Goal: Transaction & Acquisition: Purchase product/service

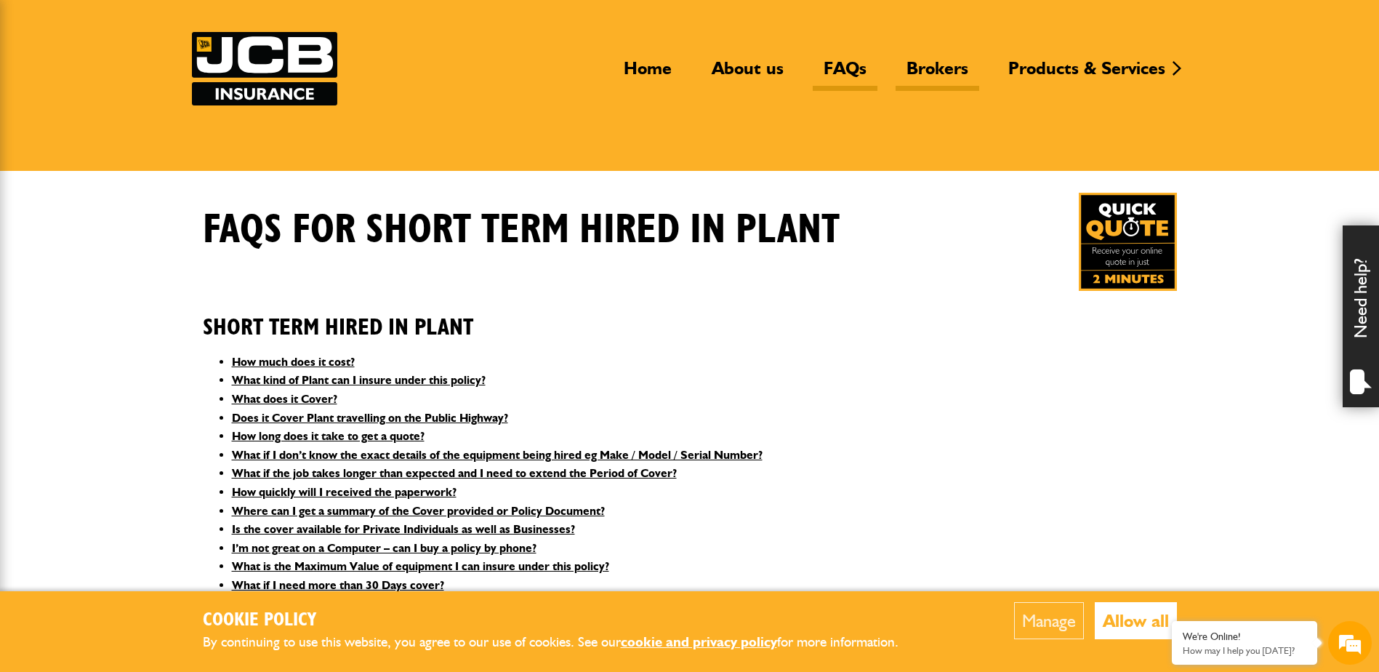
click at [929, 59] on link "Brokers" at bounding box center [937, 73] width 84 height 33
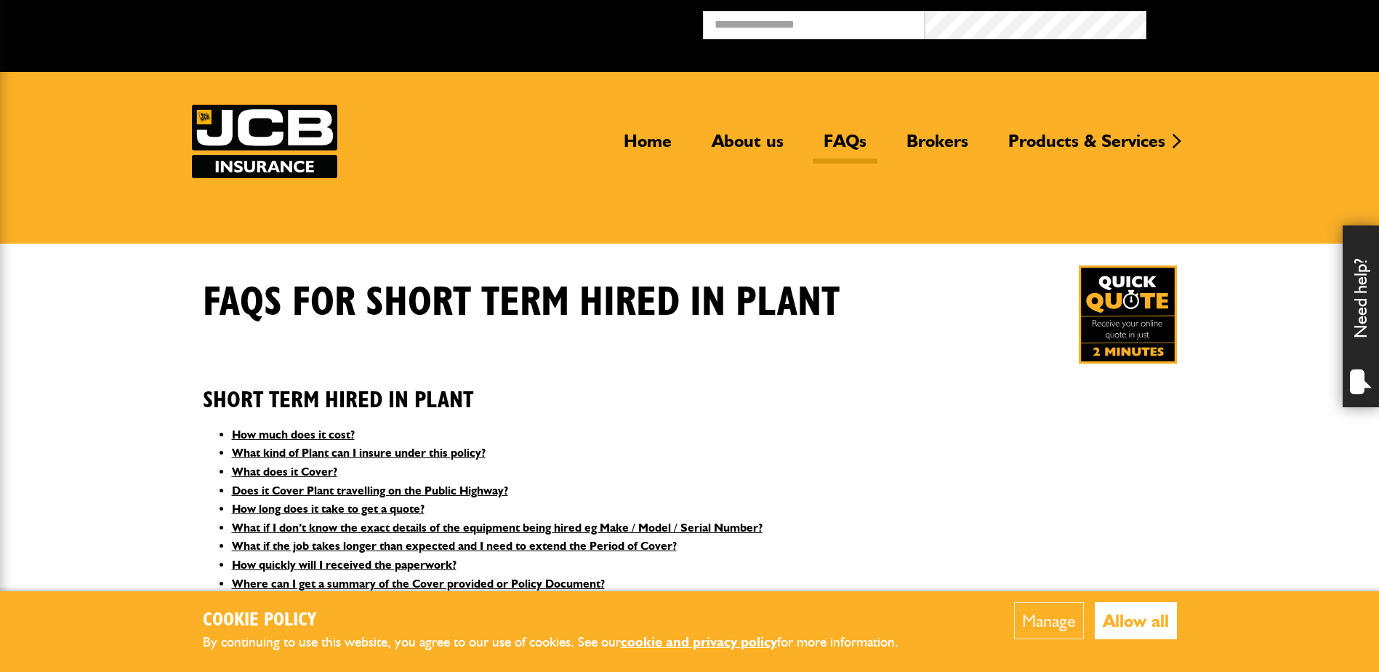
scroll to position [73, 0]
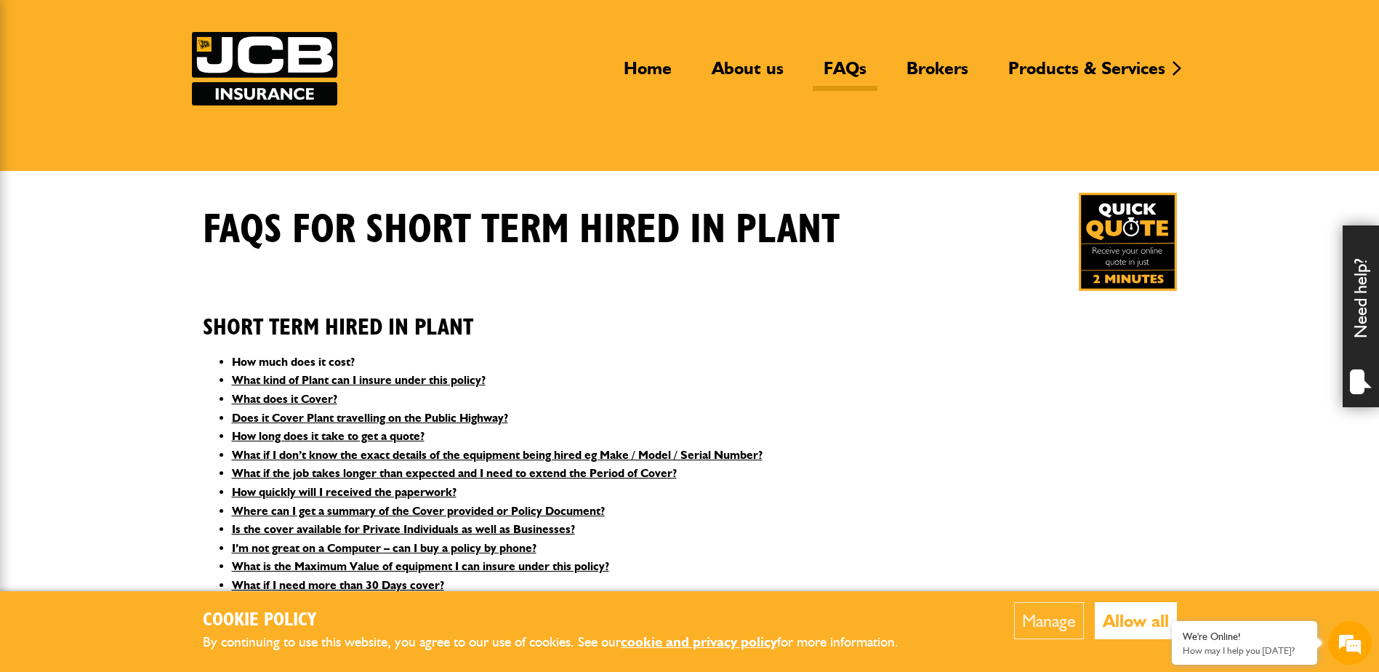
click at [246, 363] on link "How much does it cost?" at bounding box center [293, 362] width 123 height 14
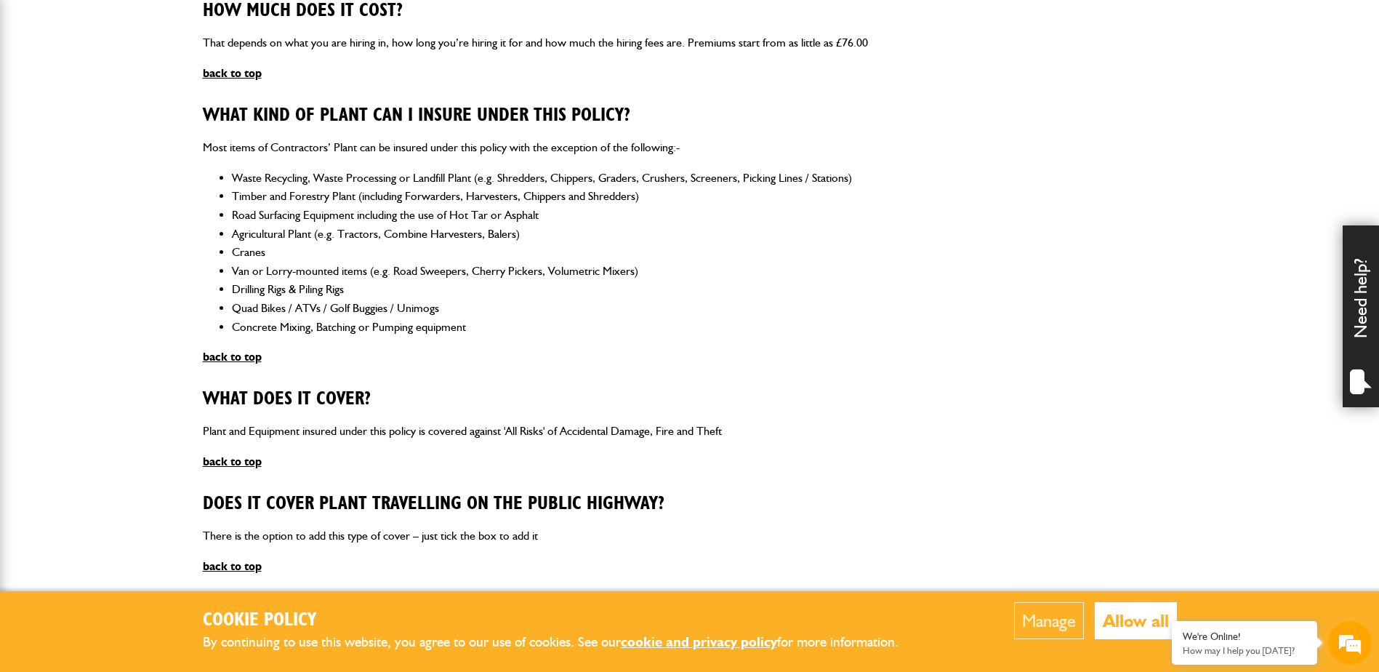
scroll to position [0, 0]
click at [1243, 645] on p "How may I help you [DATE]?" at bounding box center [1244, 650] width 124 height 11
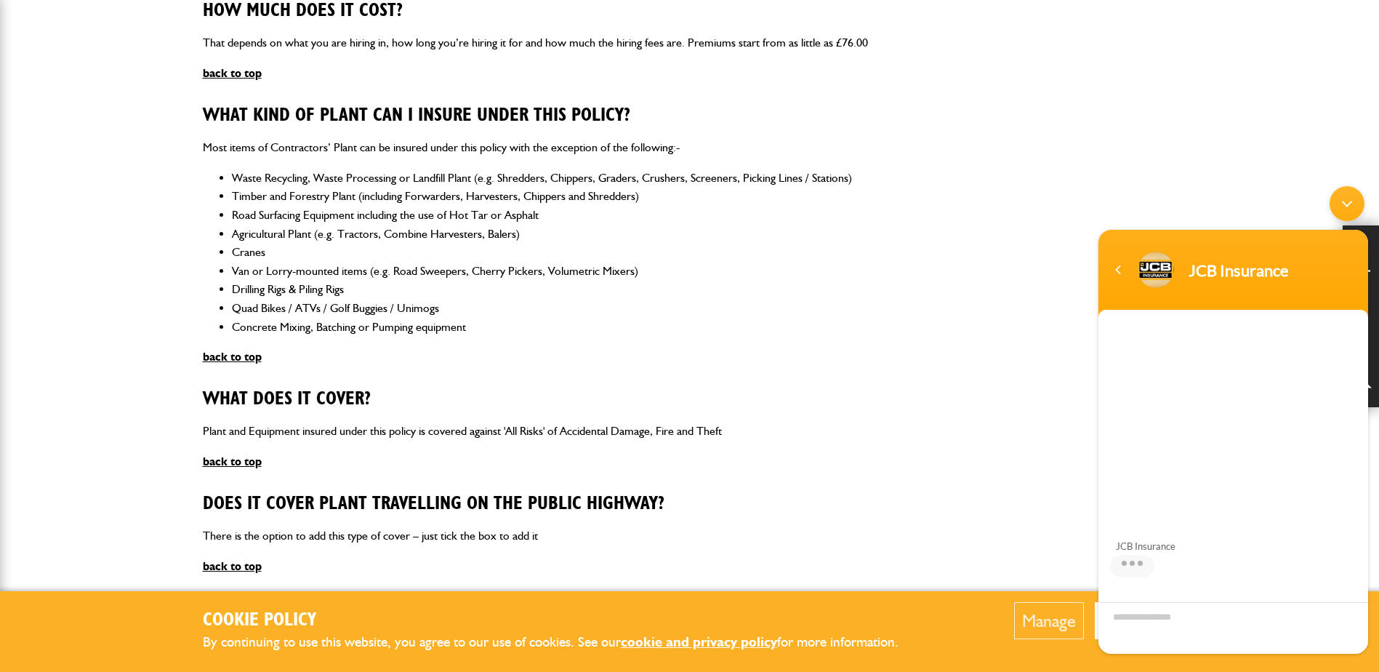
scroll to position [97, 0]
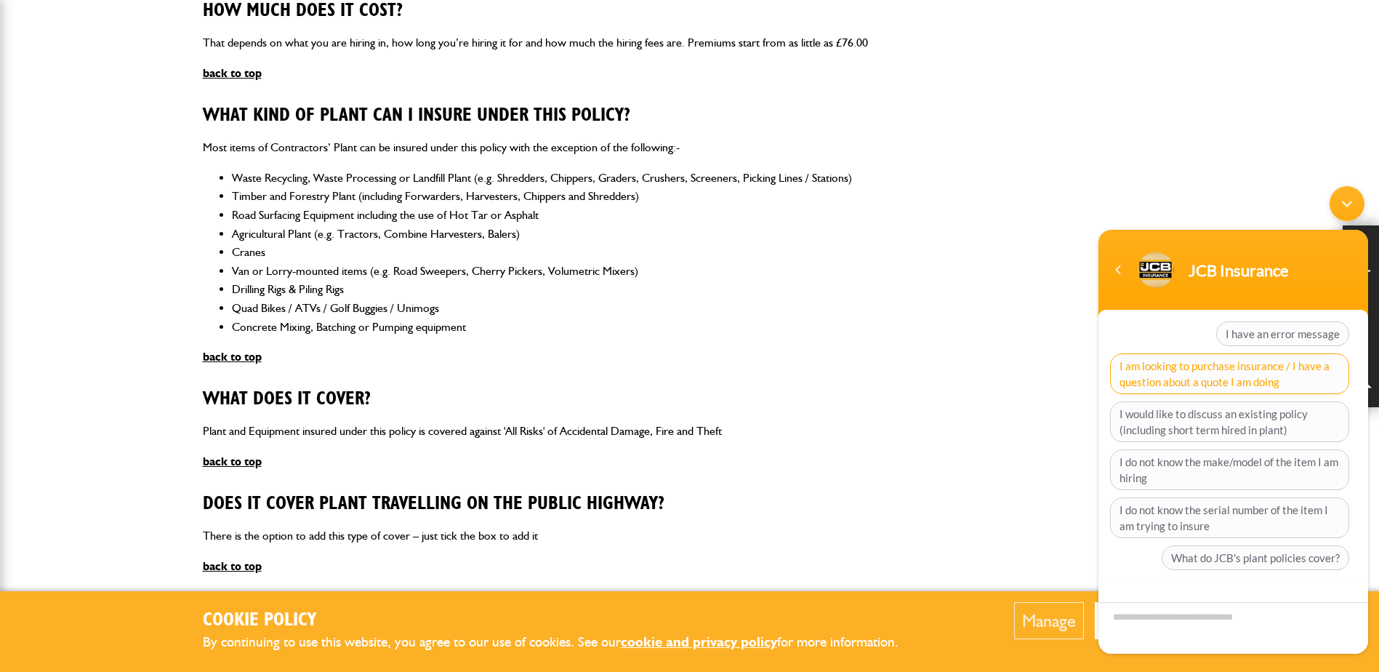
click at [1276, 380] on span "I am looking to purchase insurance / I have a question about a quote I am doing" at bounding box center [1229, 373] width 239 height 41
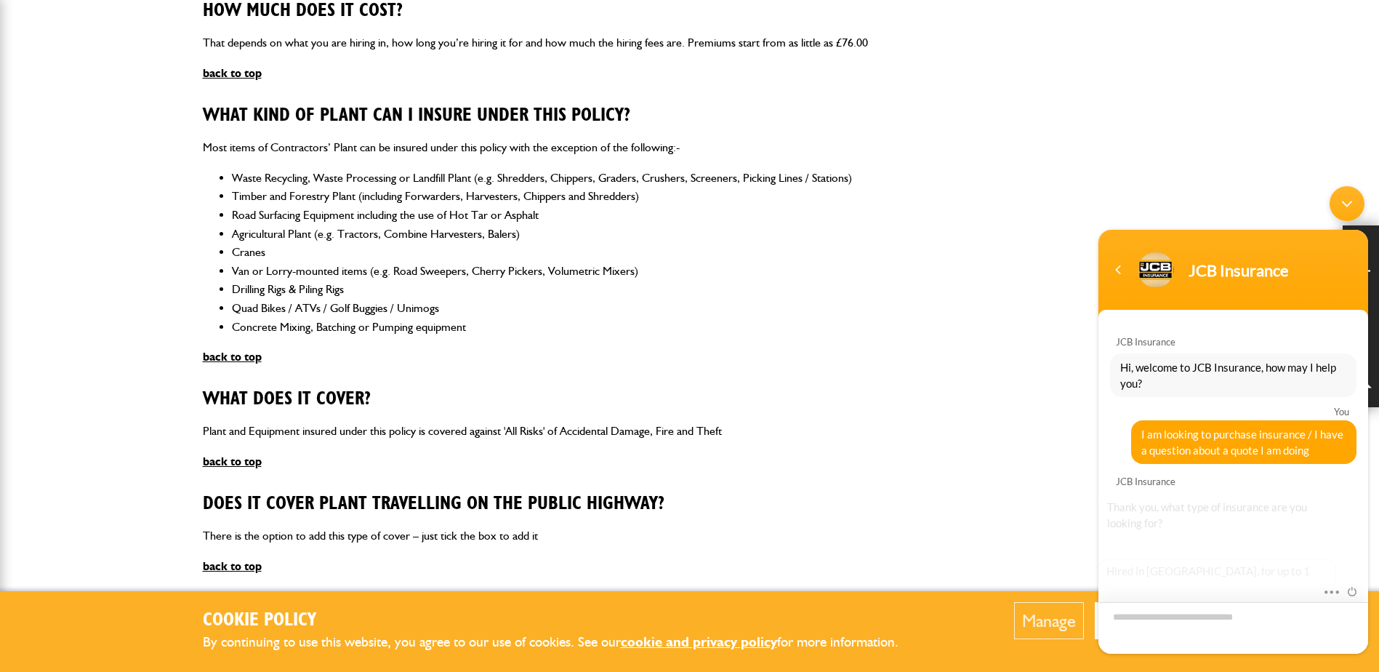
scroll to position [123, 0]
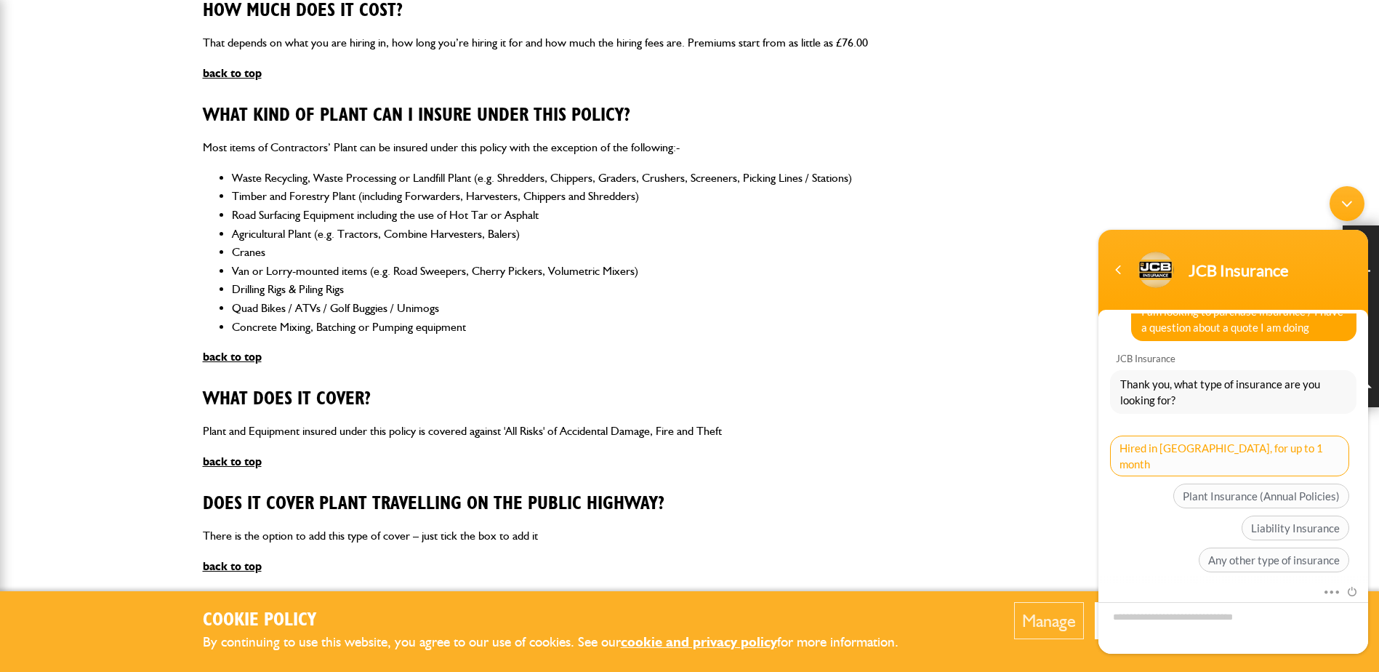
click at [1239, 455] on span "Hired in Plant, for up to 1 month" at bounding box center [1229, 455] width 239 height 41
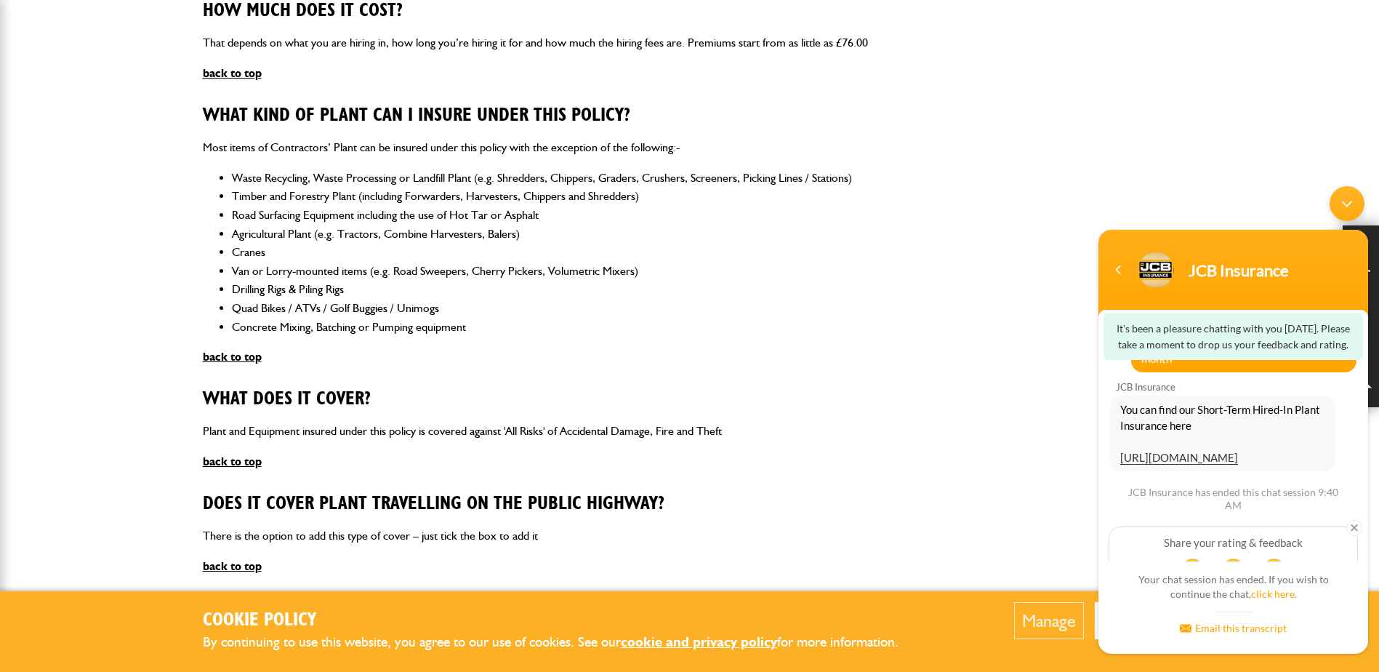
scroll to position [158, 0]
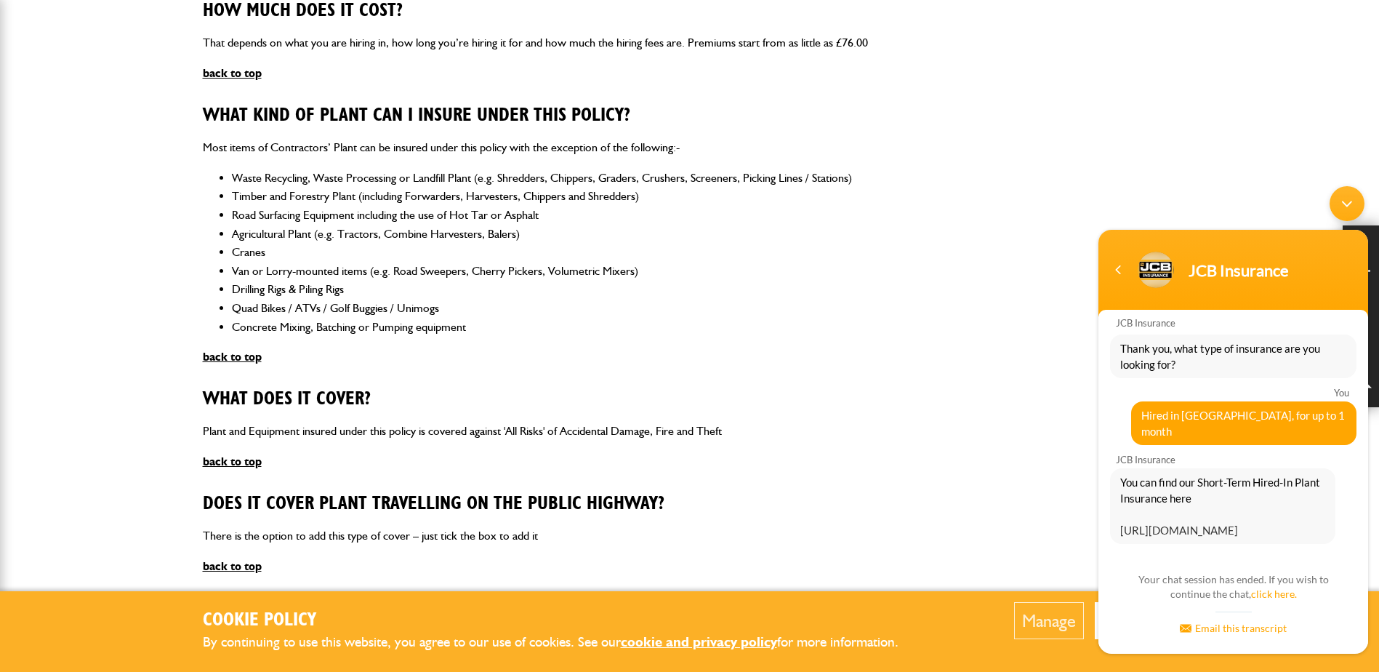
click at [1185, 523] on link "https://www.jcbinsurance.co.uk/quote?type=2" at bounding box center [1179, 529] width 118 height 13
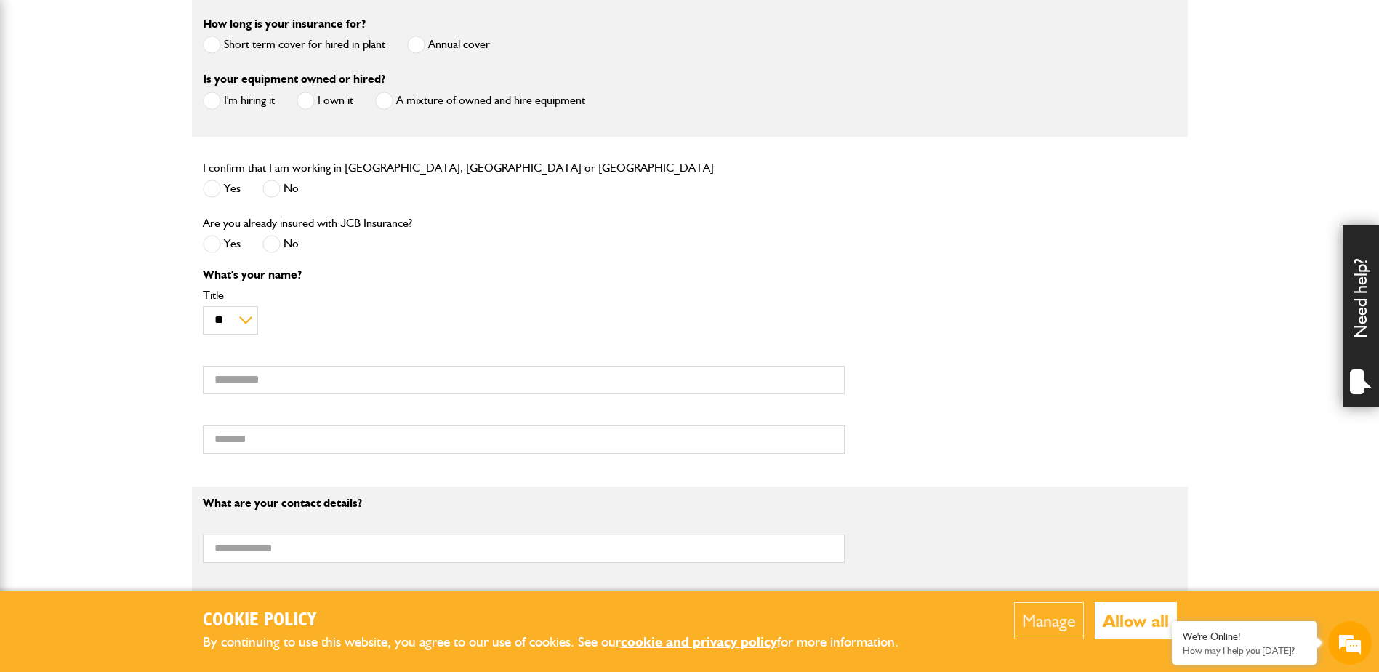
scroll to position [436, 0]
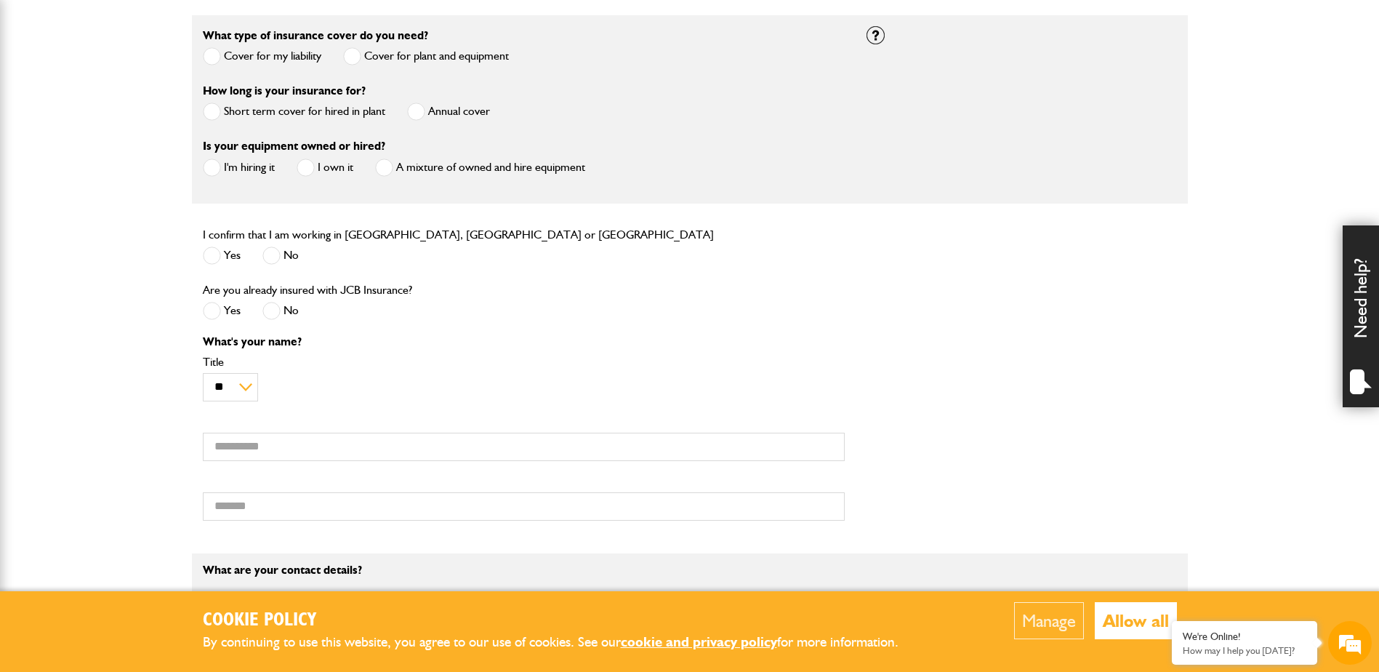
click at [275, 310] on span at bounding box center [271, 311] width 18 height 18
click at [227, 255] on label "Yes" at bounding box center [222, 255] width 38 height 18
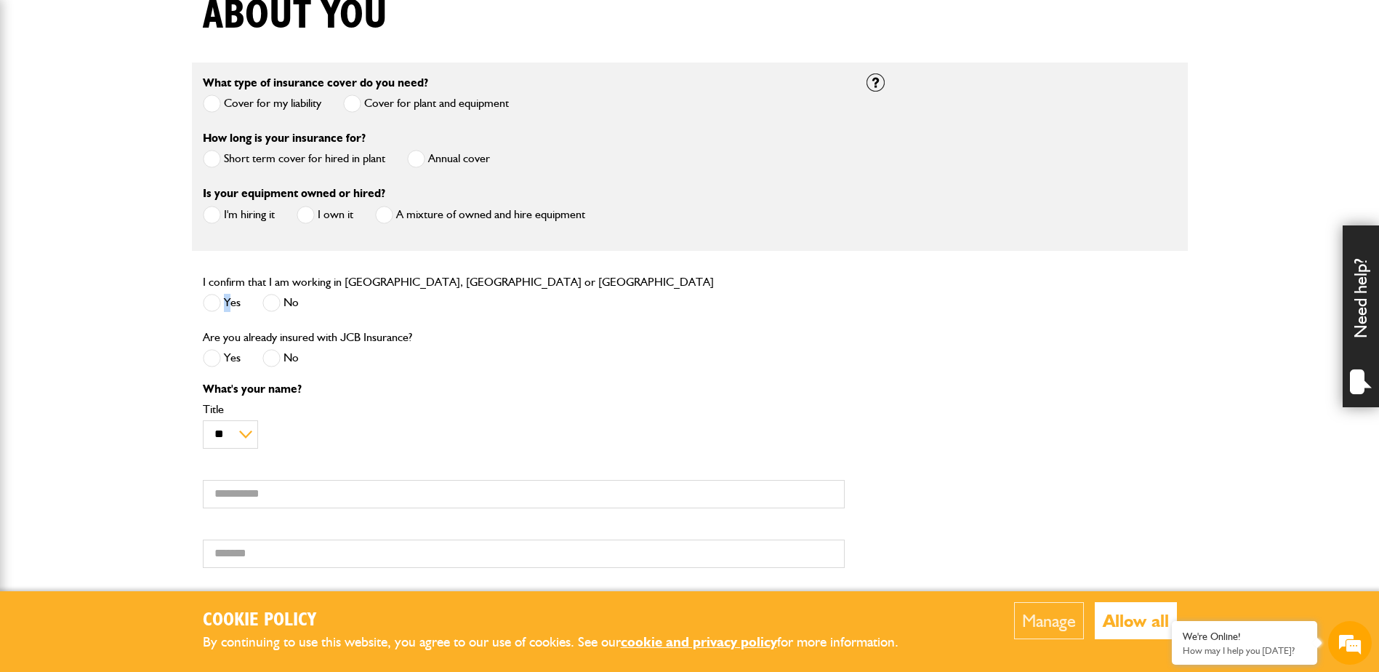
scroll to position [363, 0]
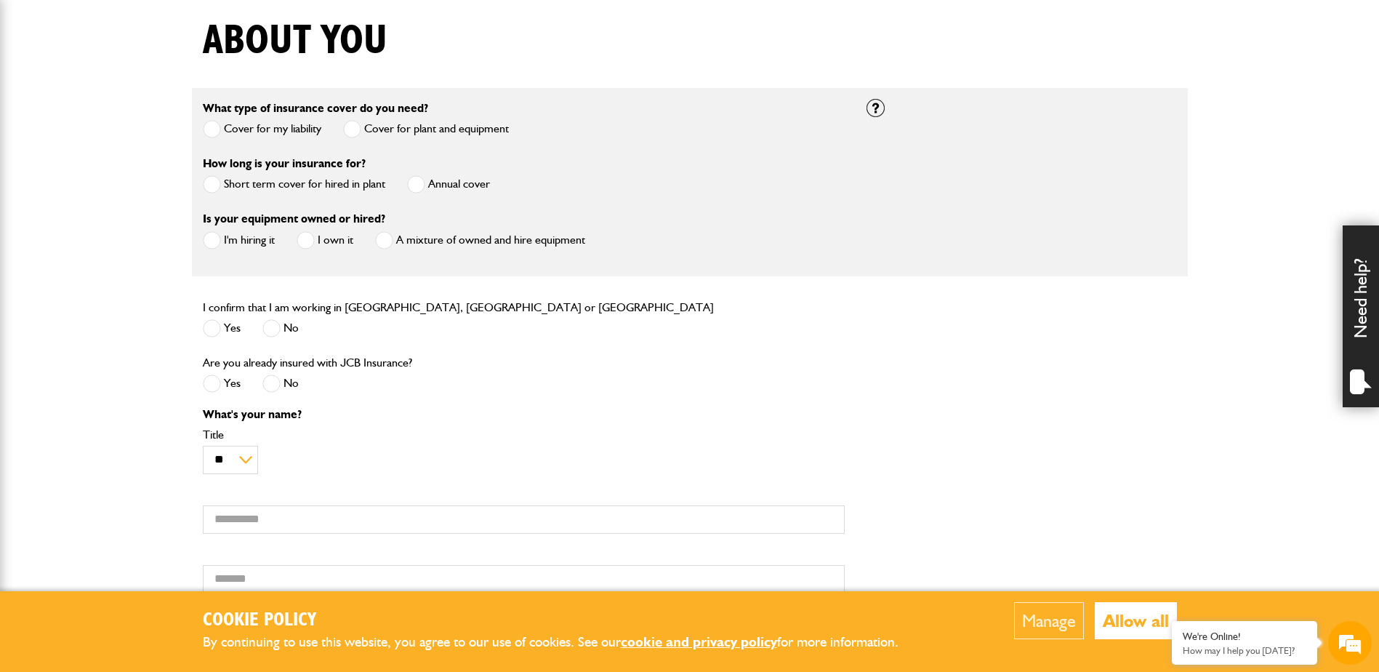
click at [283, 187] on label "Short term cover for hired in plant" at bounding box center [294, 184] width 182 height 18
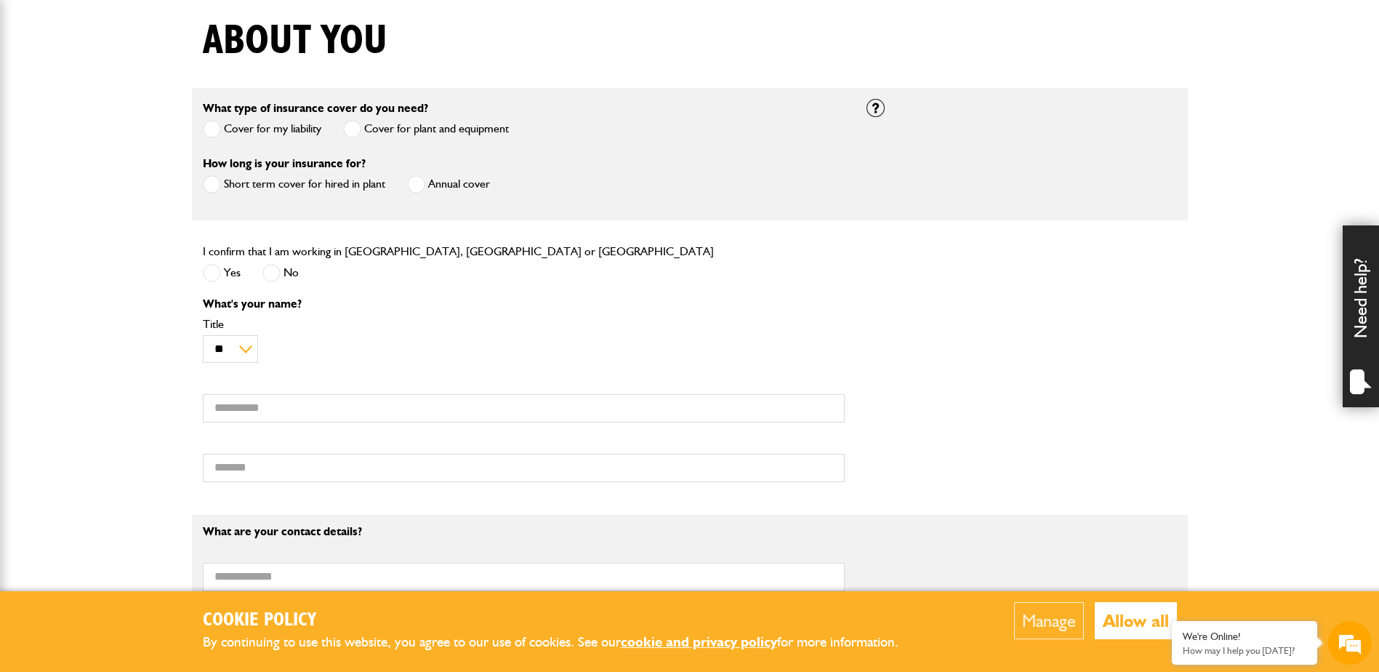
click at [227, 273] on label "Yes" at bounding box center [222, 273] width 38 height 18
click at [241, 358] on select "** *** **** ** ** **" at bounding box center [230, 349] width 55 height 28
click at [203, 336] on select "** *** **** ** ** **" at bounding box center [230, 349] width 55 height 28
click at [255, 409] on input "First name" at bounding box center [524, 408] width 642 height 28
type input "***"
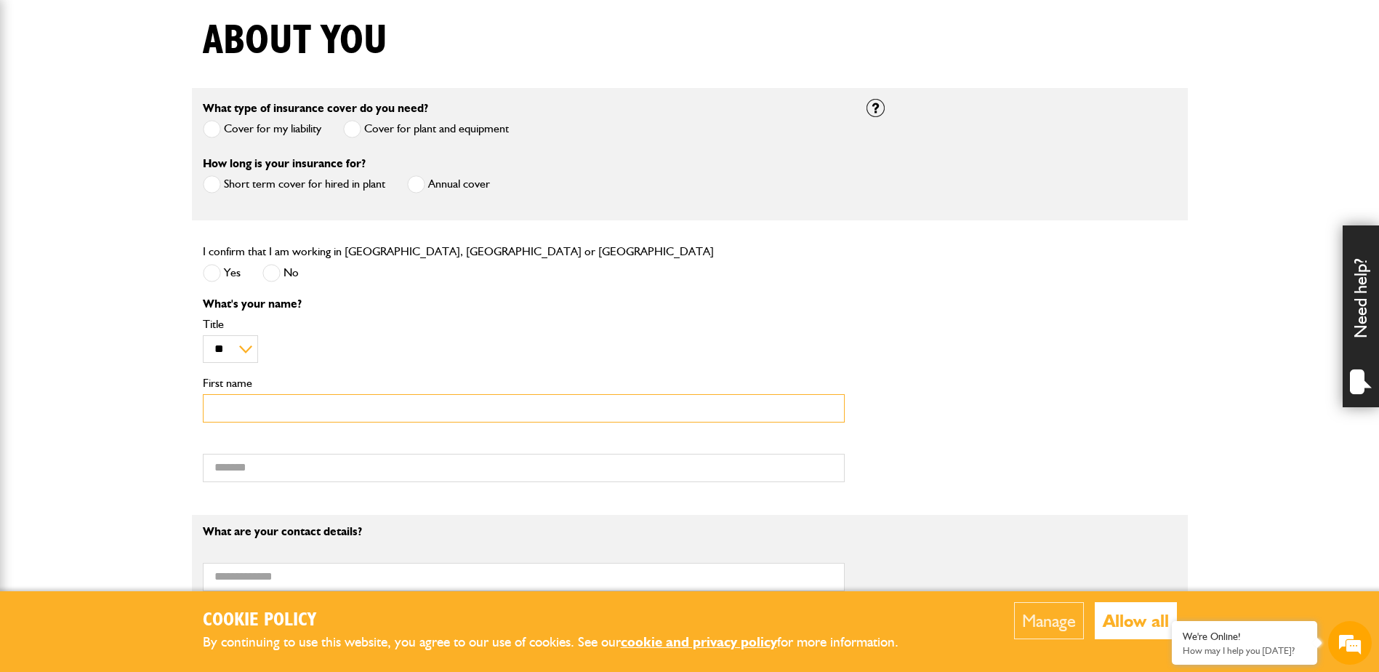
type input "********"
type input "**********"
type input "*"
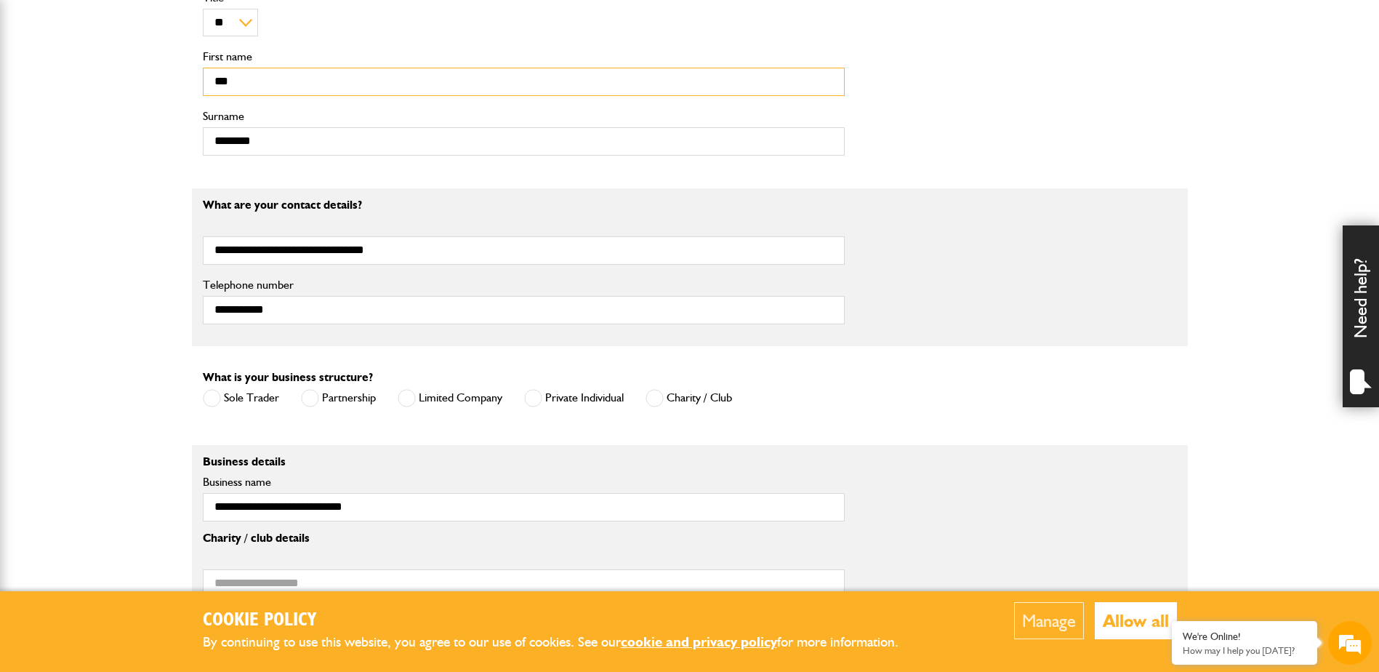
scroll to position [727, 0]
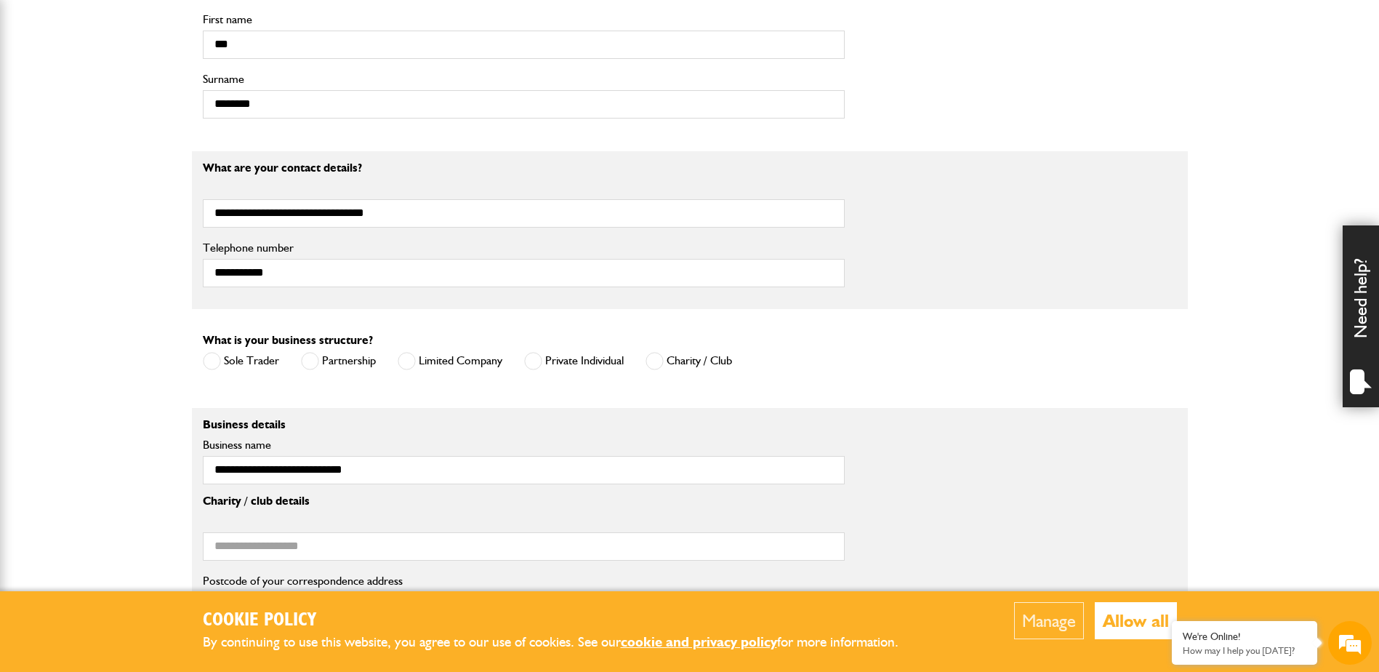
click at [432, 361] on label "Limited Company" at bounding box center [450, 361] width 105 height 18
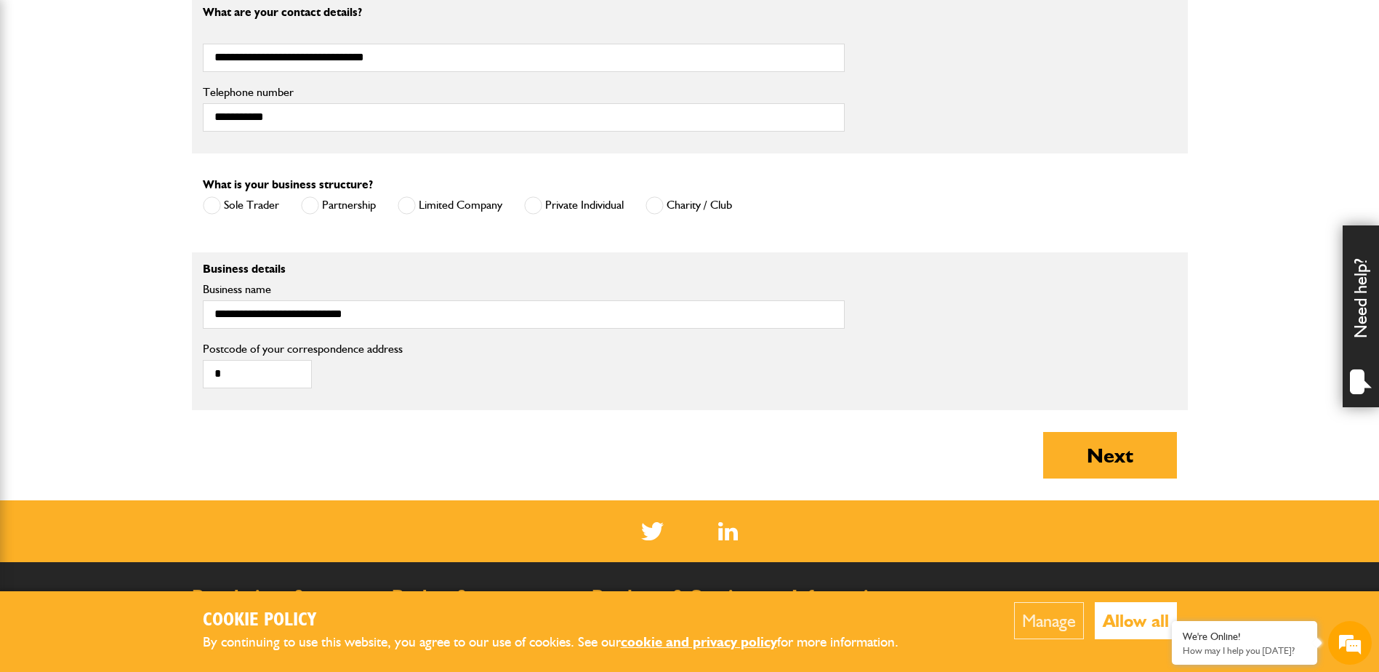
scroll to position [945, 0]
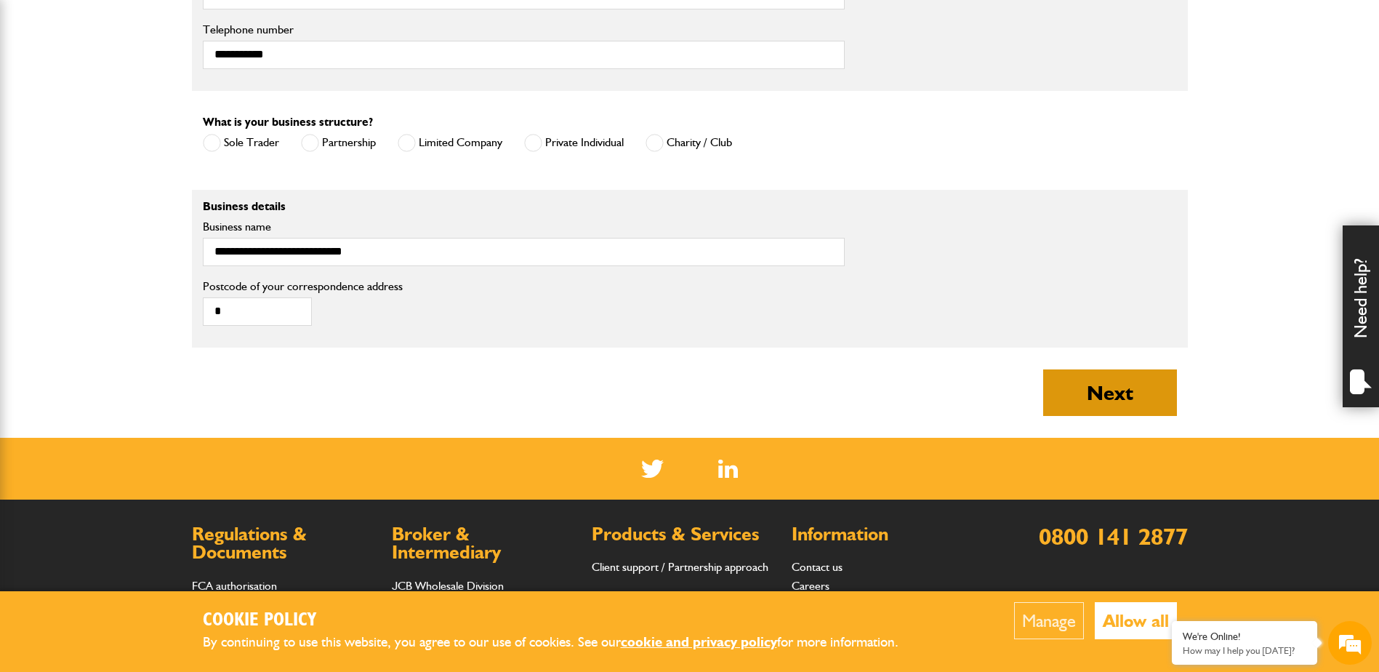
click at [1097, 403] on button "Next" at bounding box center [1110, 392] width 134 height 47
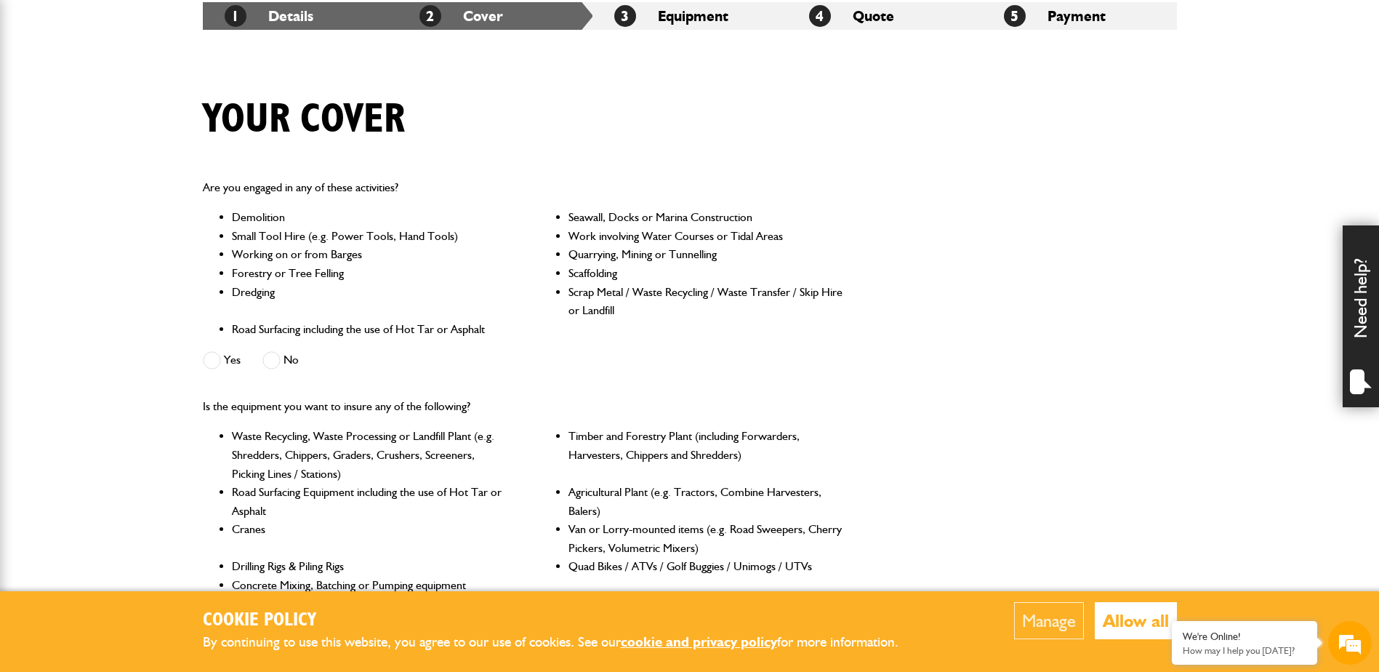
scroll to position [291, 0]
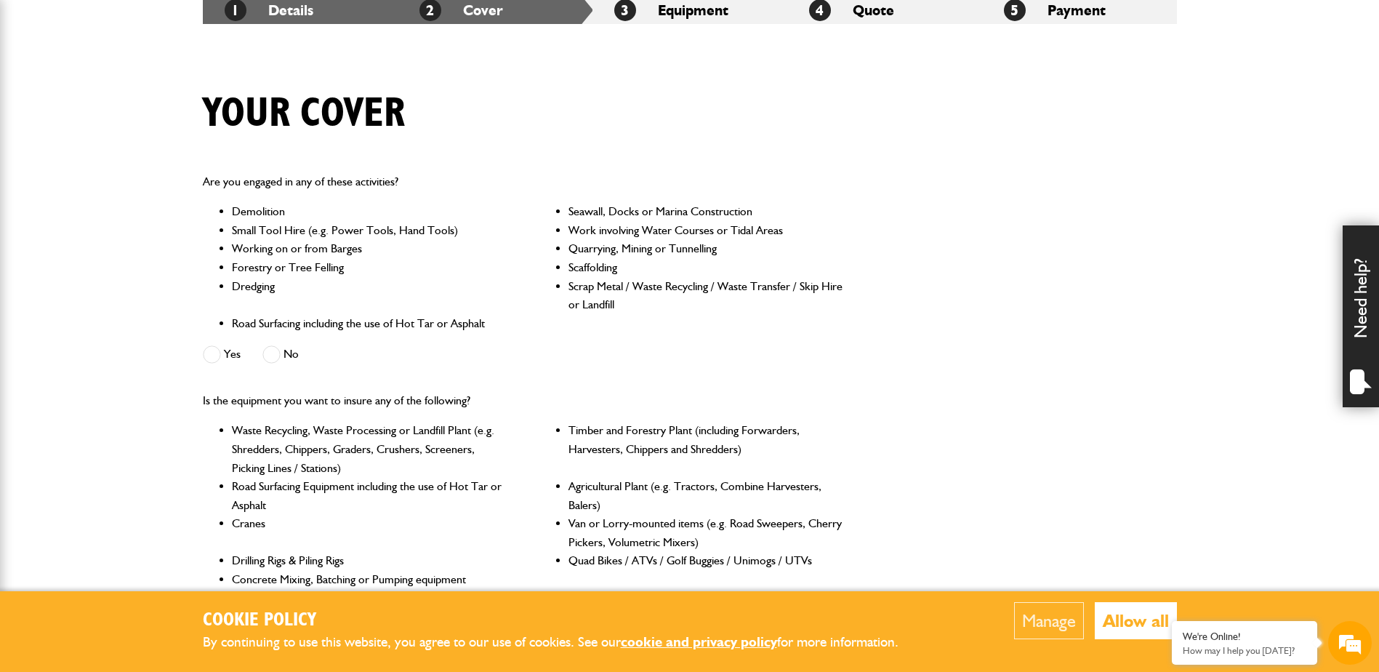
click at [274, 353] on span at bounding box center [271, 354] width 18 height 18
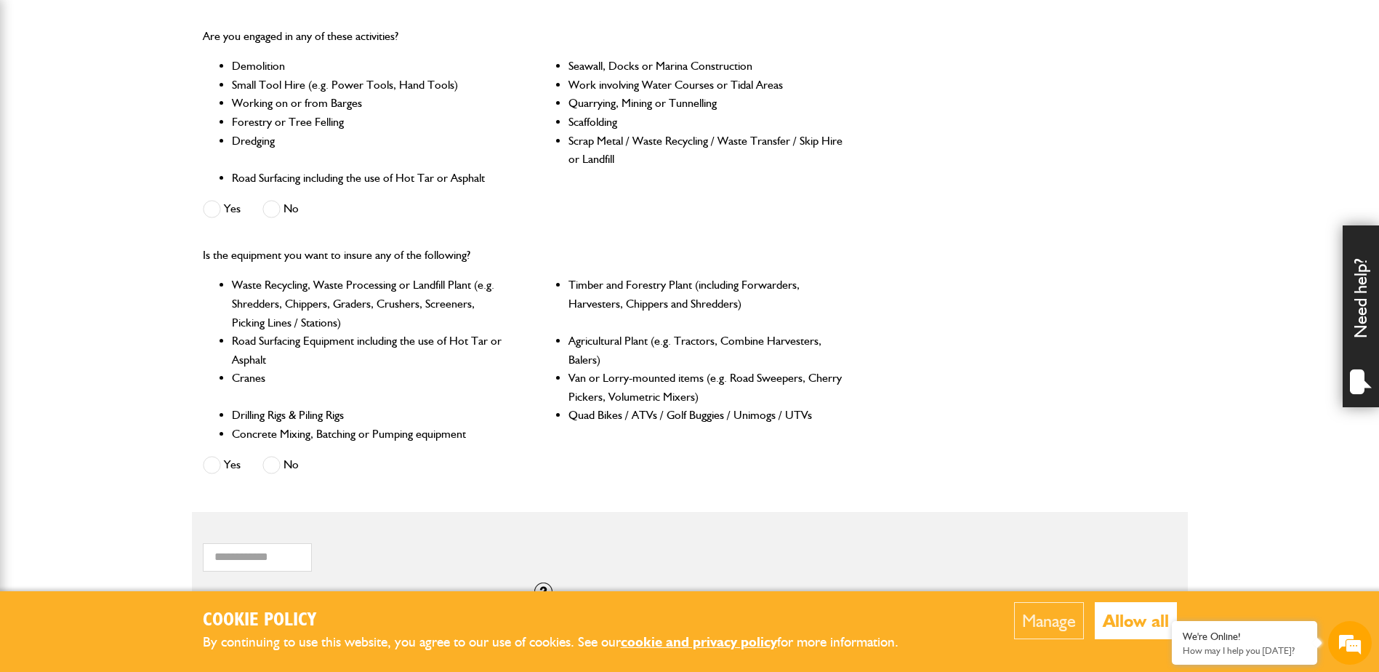
scroll to position [0, 0]
click at [223, 460] on label "Yes" at bounding box center [222, 465] width 38 height 18
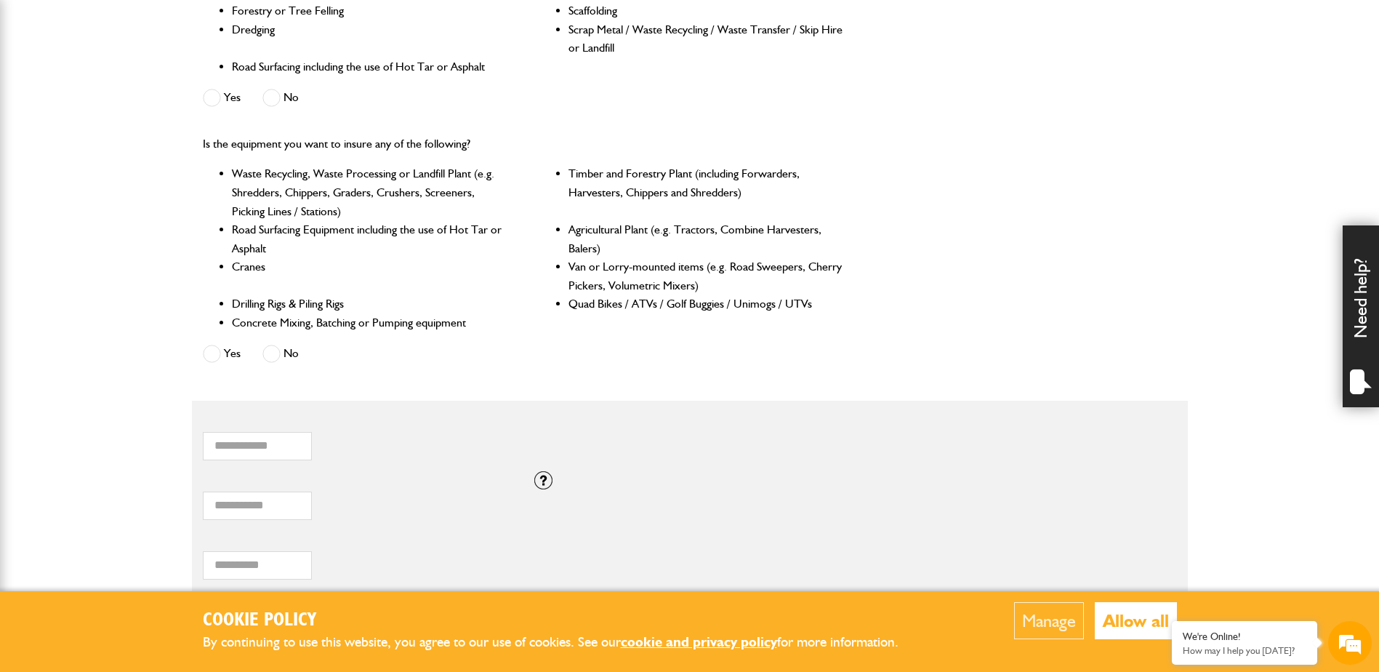
scroll to position [581, 0]
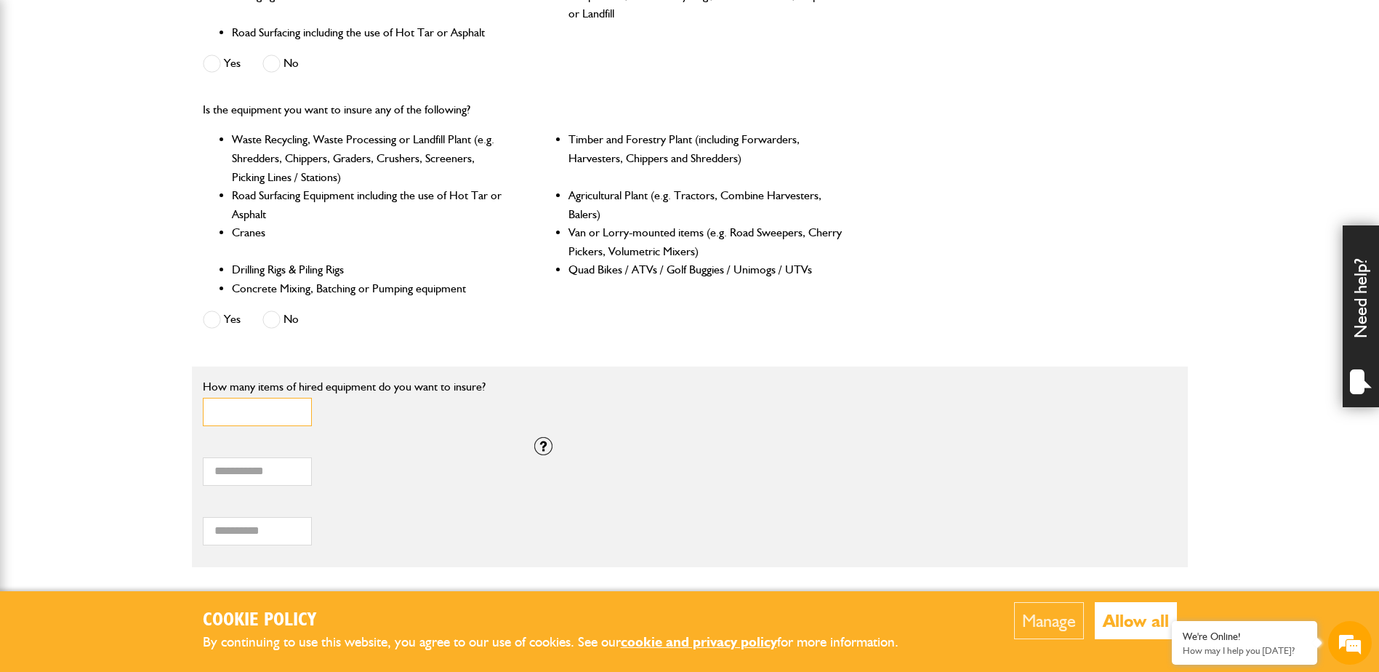
drag, startPoint x: 253, startPoint y: 408, endPoint x: 200, endPoint y: 406, distance: 53.1
click at [200, 406] on div "* How many items of hired equipment do you want to insure?" at bounding box center [524, 407] width 664 height 60
type input "**"
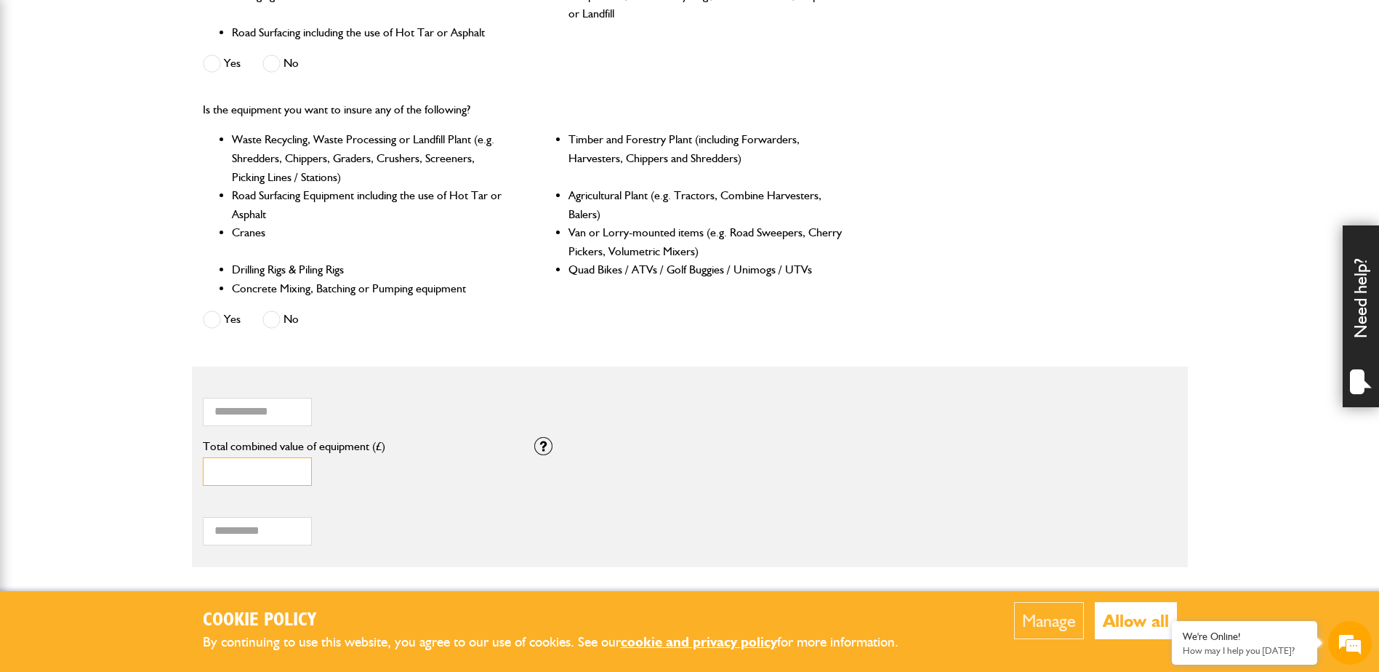
type input "******"
click at [112, 497] on body "Cookie Policy By continuing to use this website, you agree to our use of cookie…" at bounding box center [689, 296] width 1379 height 1754
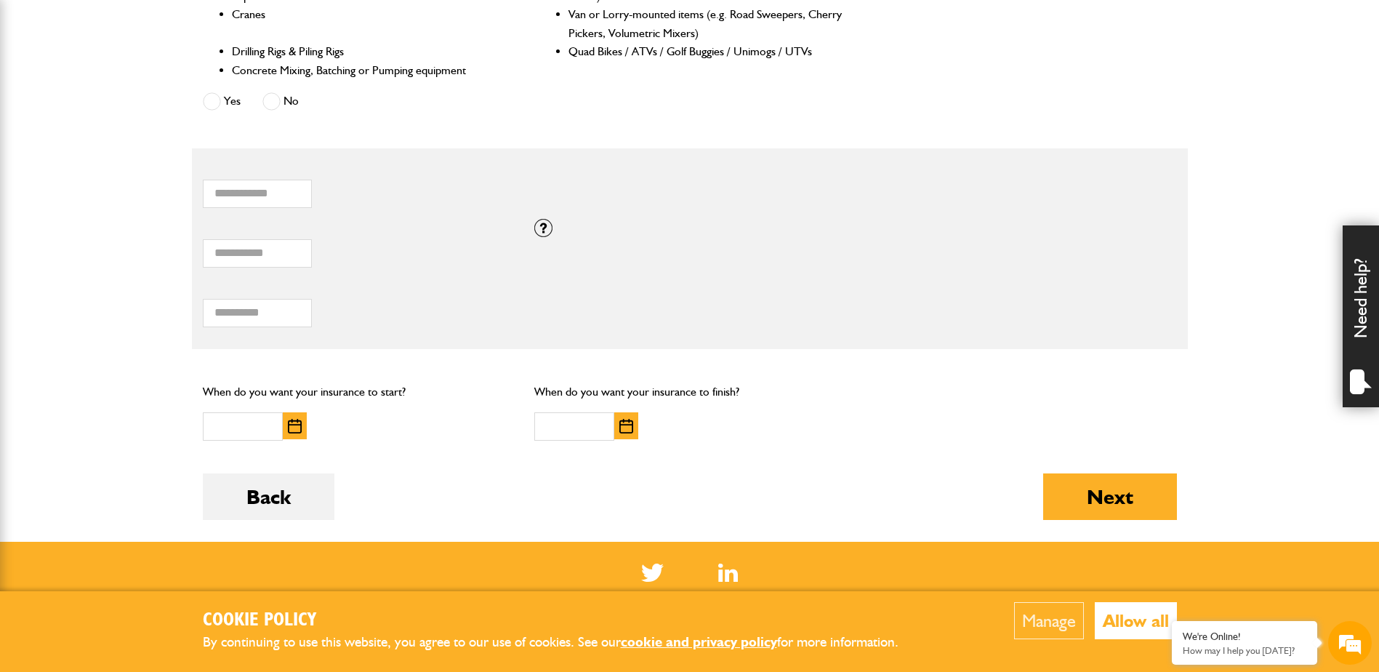
scroll to position [872, 0]
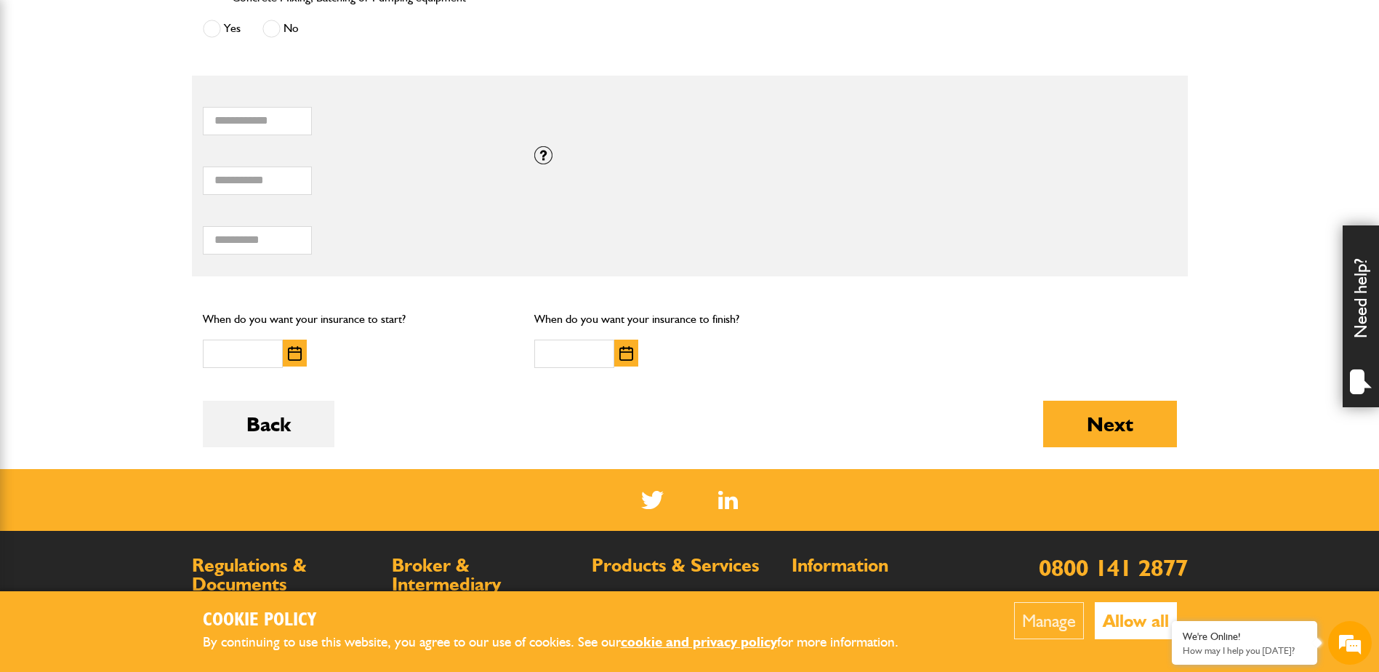
click at [1143, 613] on button "Allow all" at bounding box center [1136, 620] width 82 height 37
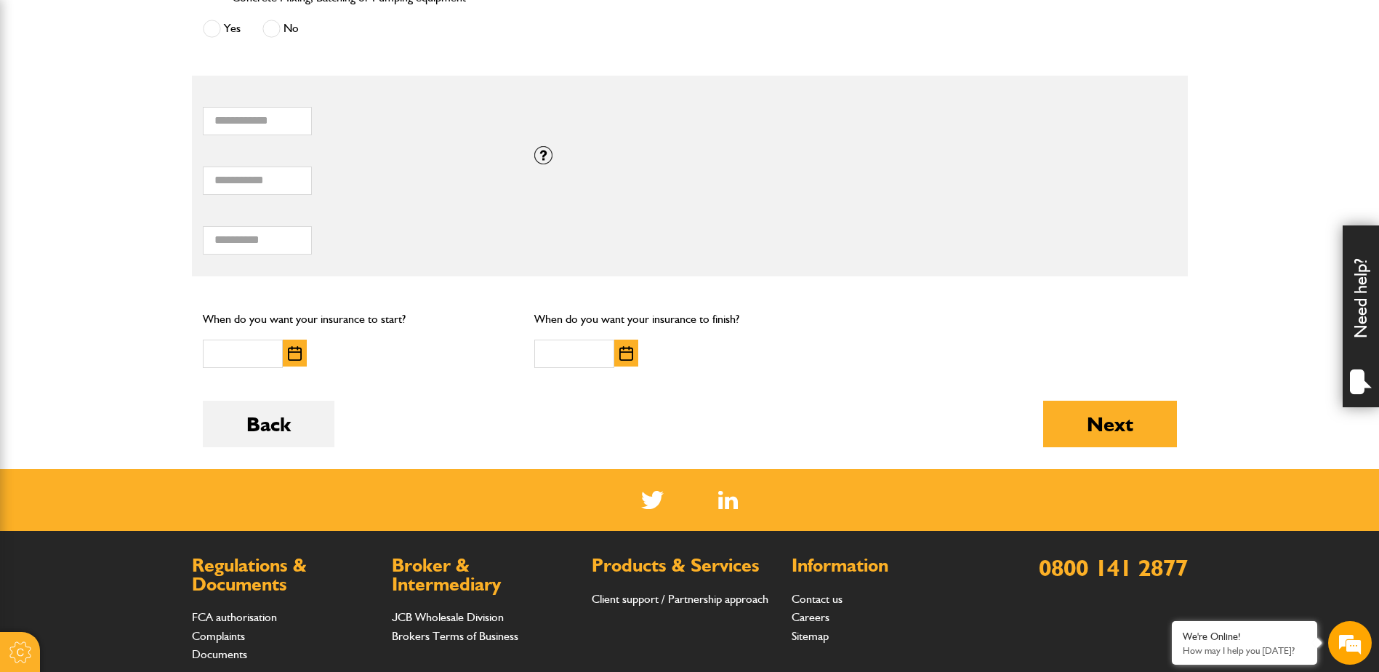
click at [297, 356] on img "button" at bounding box center [295, 353] width 14 height 15
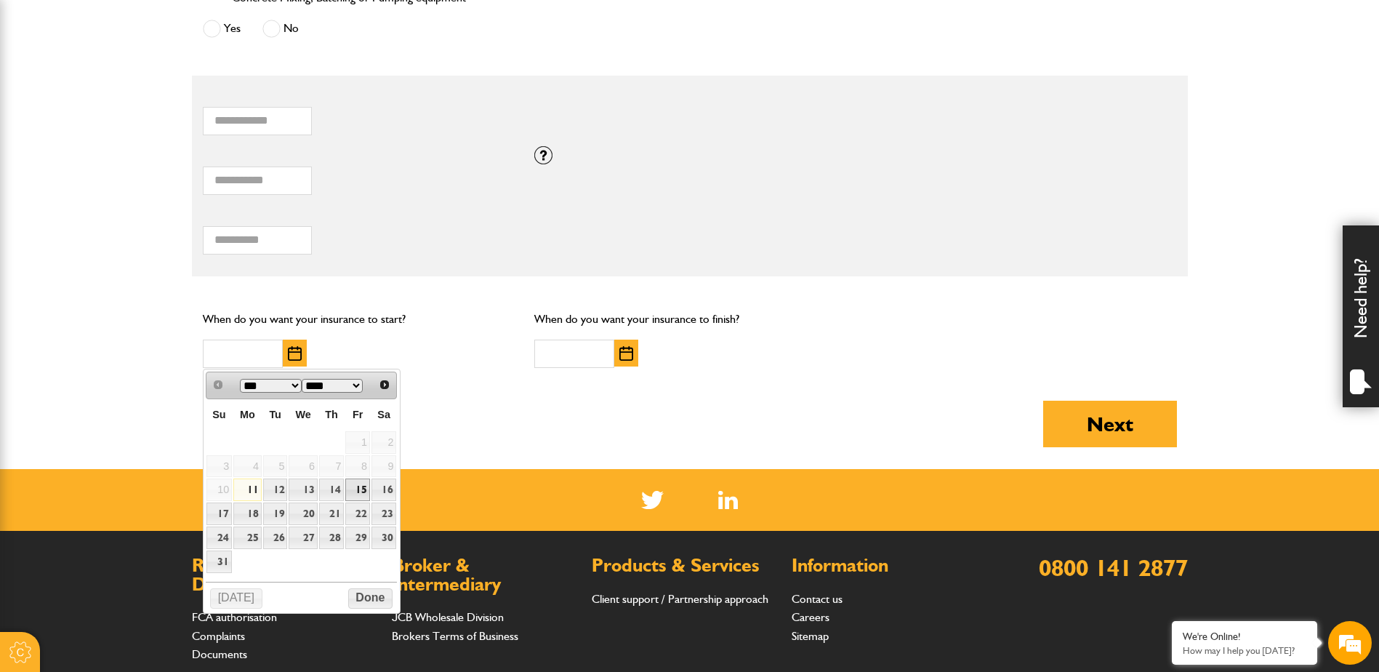
click at [363, 487] on link "15" at bounding box center [357, 489] width 25 height 23
type input "**********"
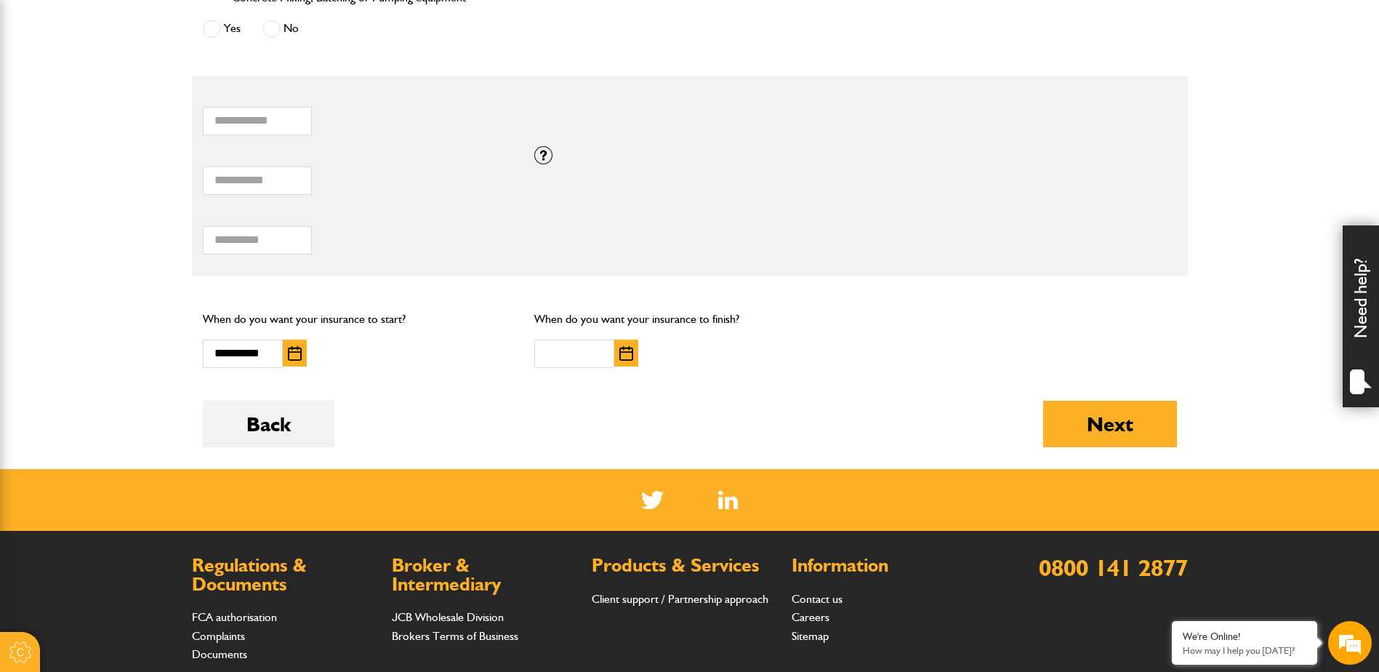
click at [626, 353] on img "button" at bounding box center [626, 353] width 14 height 15
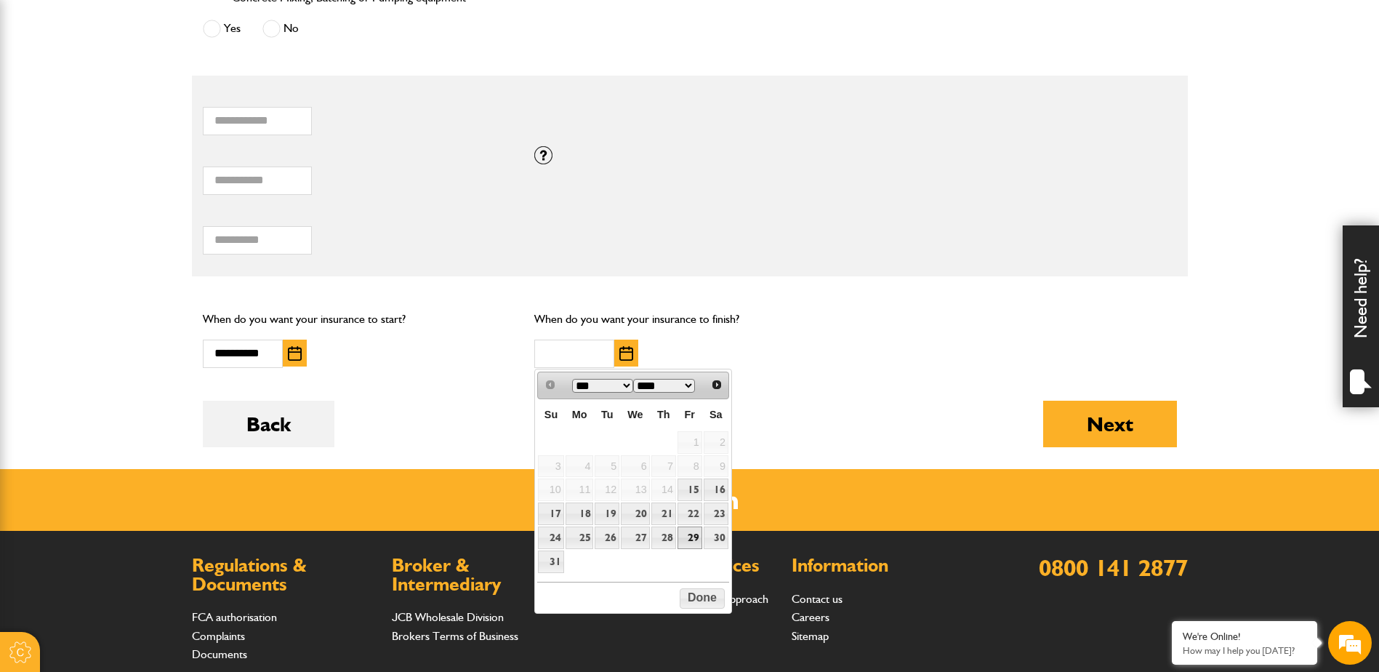
click at [692, 536] on link "29" at bounding box center [689, 537] width 25 height 23
type input "**********"
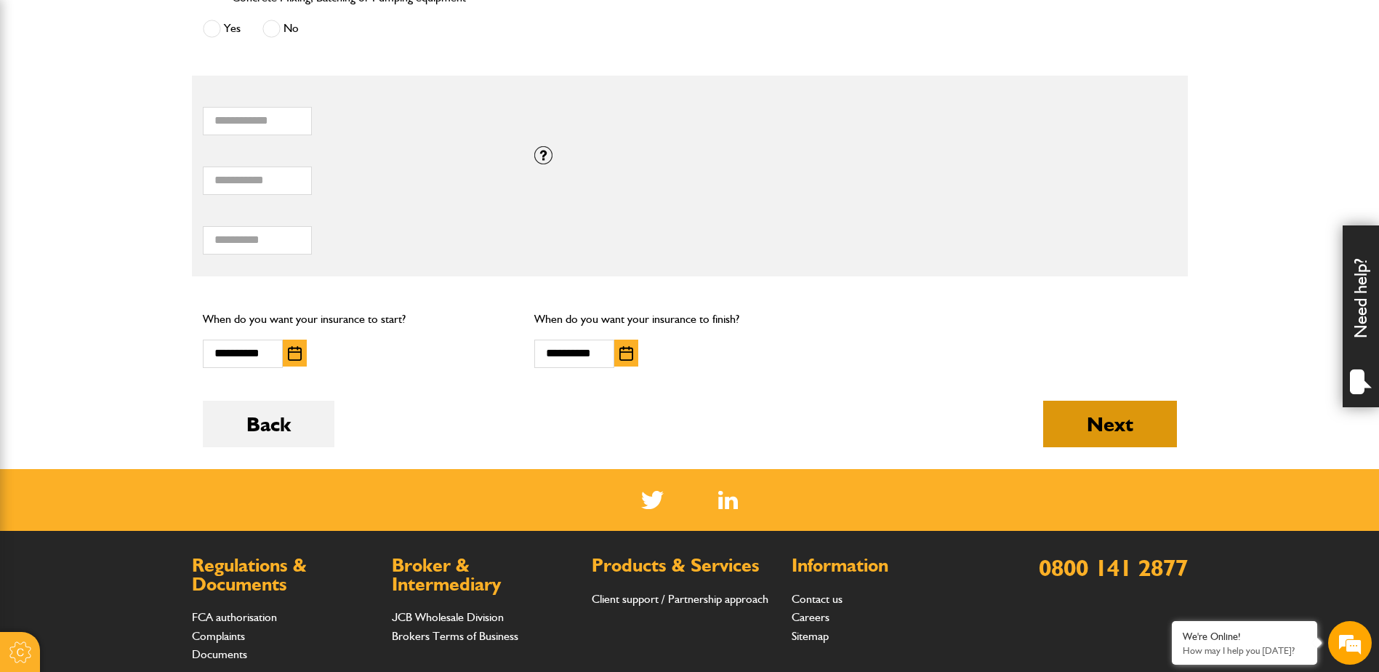
click at [1090, 420] on button "Next" at bounding box center [1110, 423] width 134 height 47
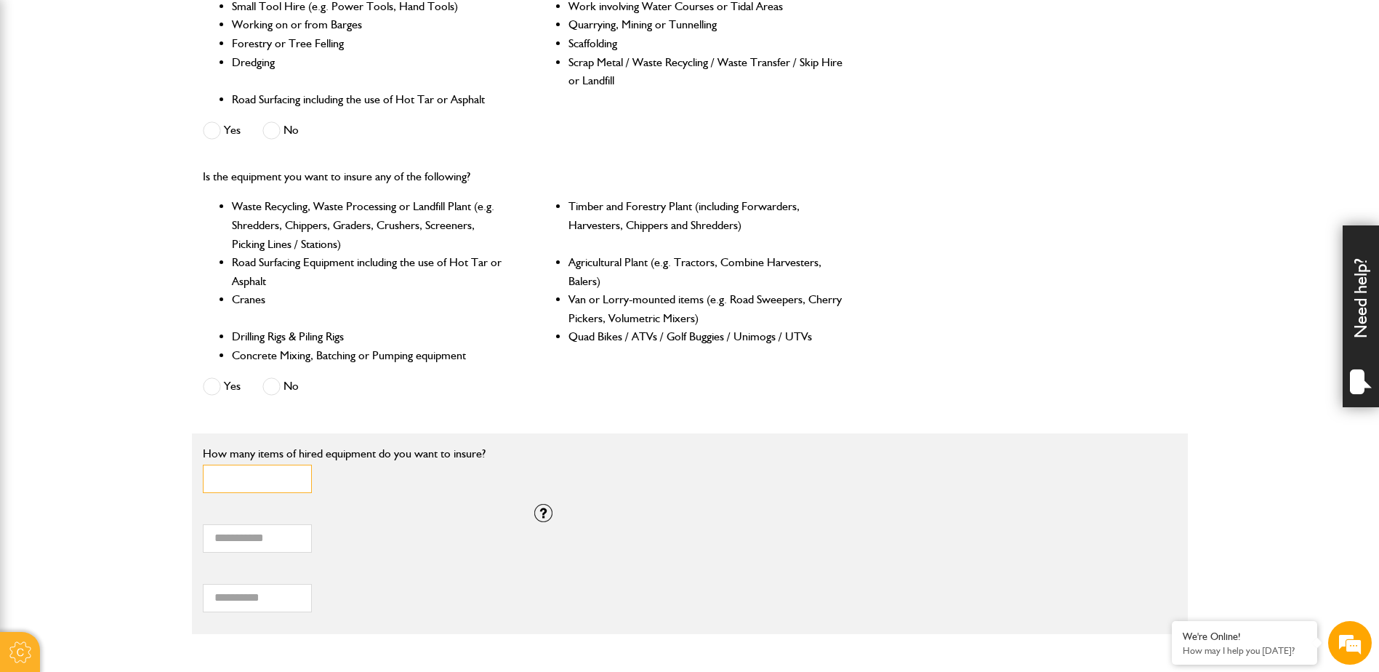
scroll to position [509, 0]
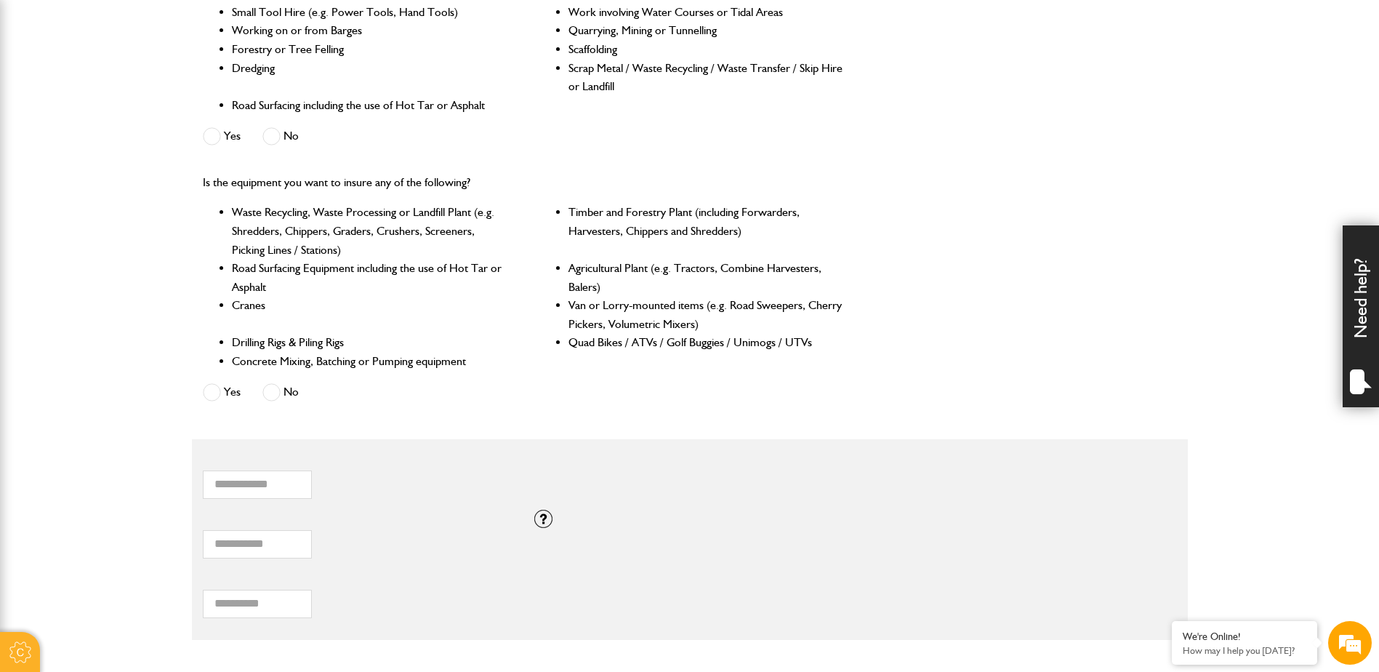
click at [374, 569] on div "Total hiring fees Please enter a minimum value of 25 for total hiring fees." at bounding box center [358, 599] width 332 height 60
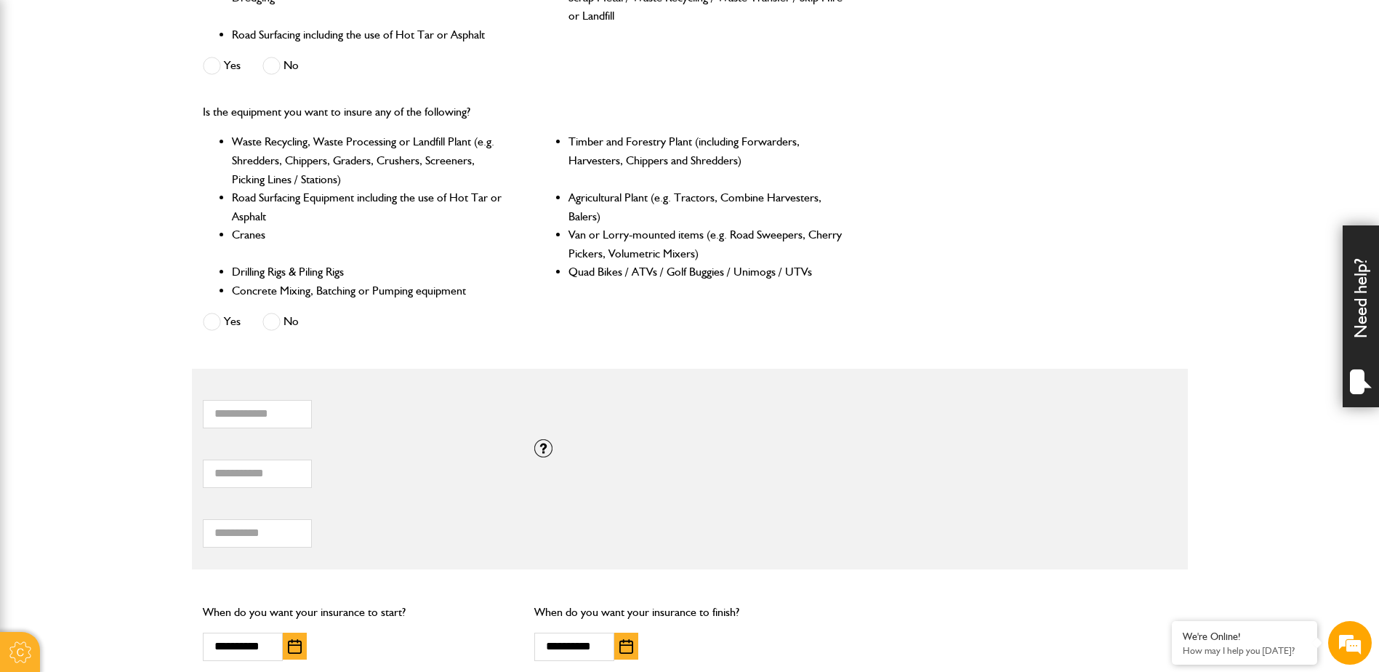
scroll to position [581, 0]
click at [1357, 297] on div "Need help?" at bounding box center [1360, 316] width 36 height 182
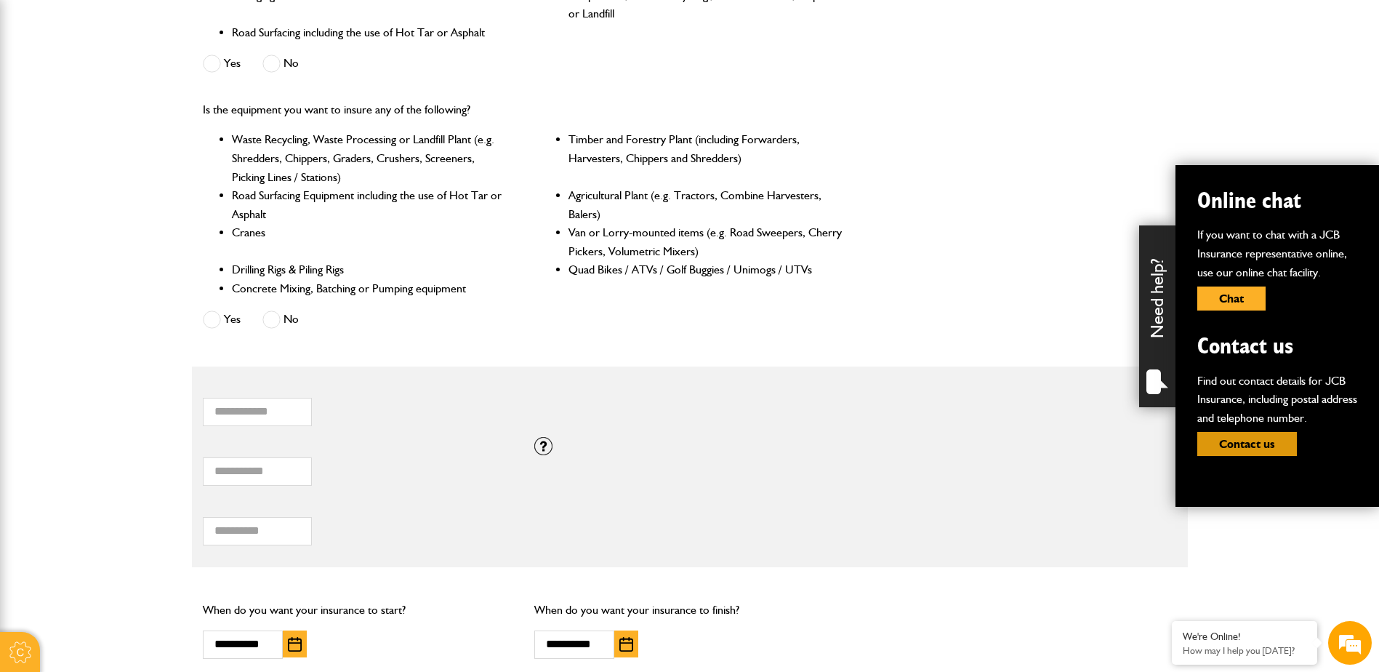
click at [1236, 443] on button "Contact us" at bounding box center [1247, 444] width 100 height 24
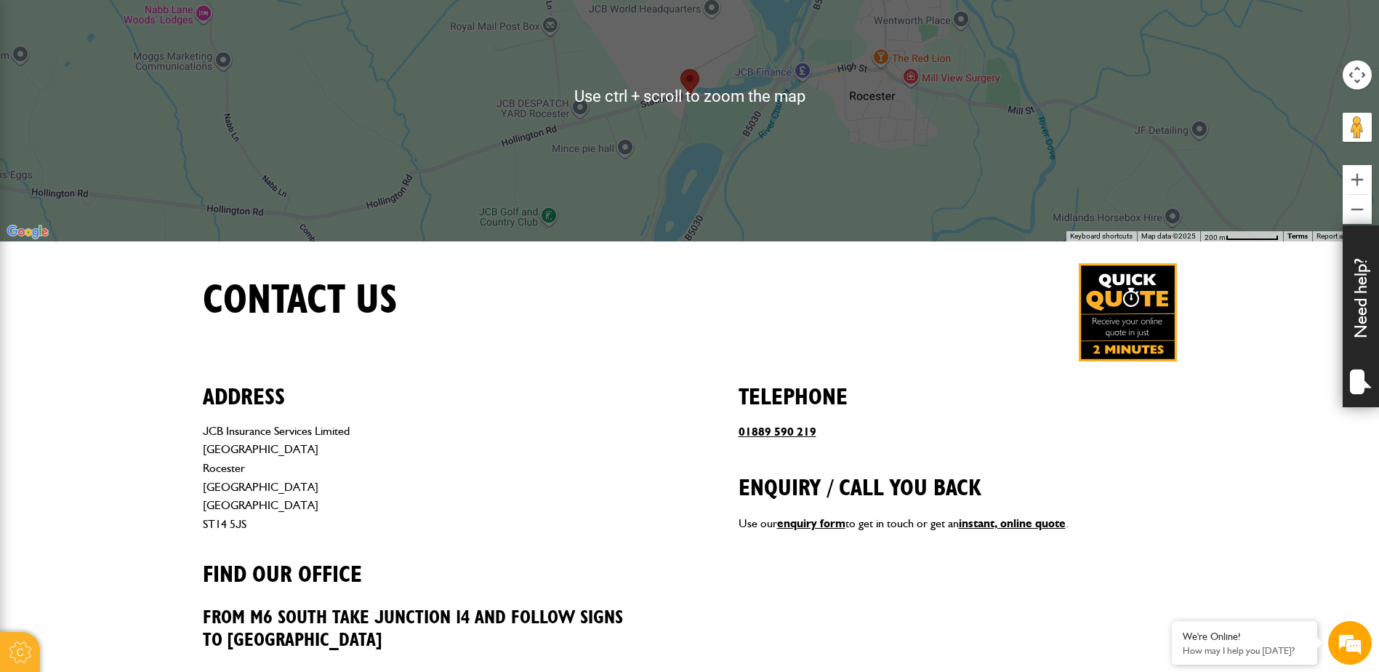
scroll to position [363, 0]
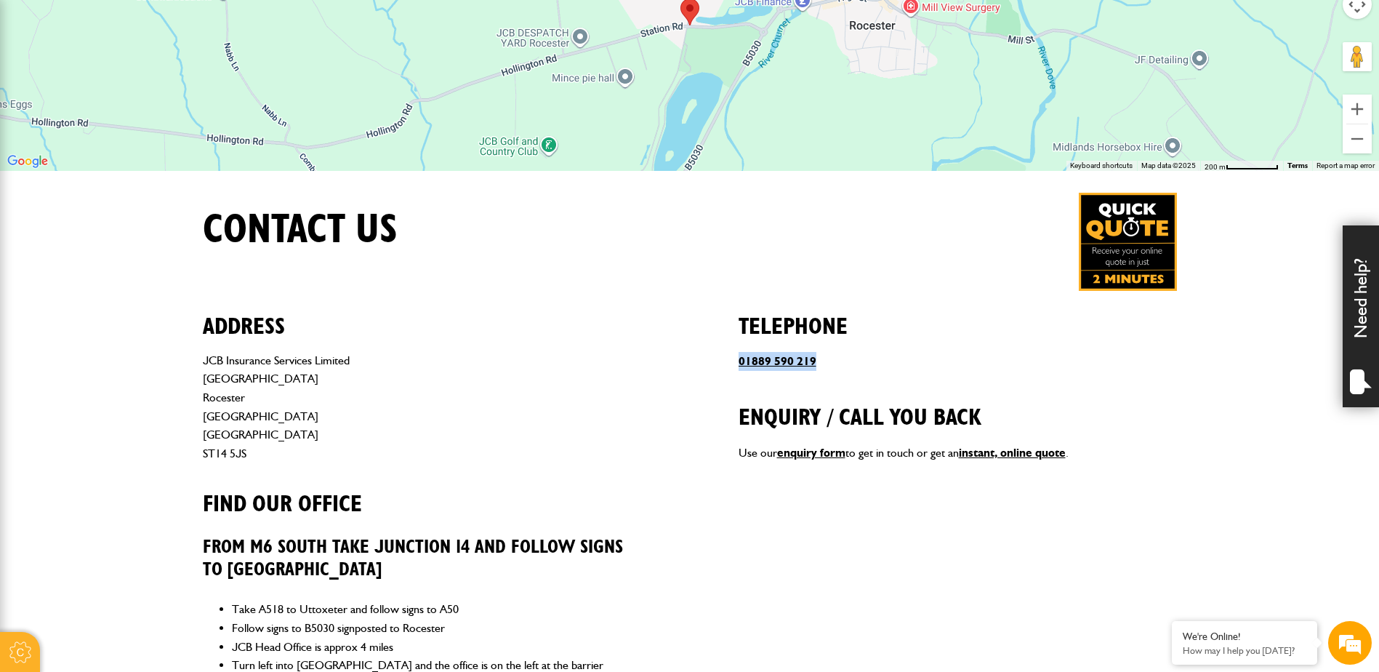
drag, startPoint x: 858, startPoint y: 366, endPoint x: 735, endPoint y: 363, distance: 122.9
click at [735, 363] on div "Address JCB Insurance Services Limited [STREET_ADDRESS] Find our office From [G…" at bounding box center [690, 652] width 974 height 723
copy link "01889 590 219"
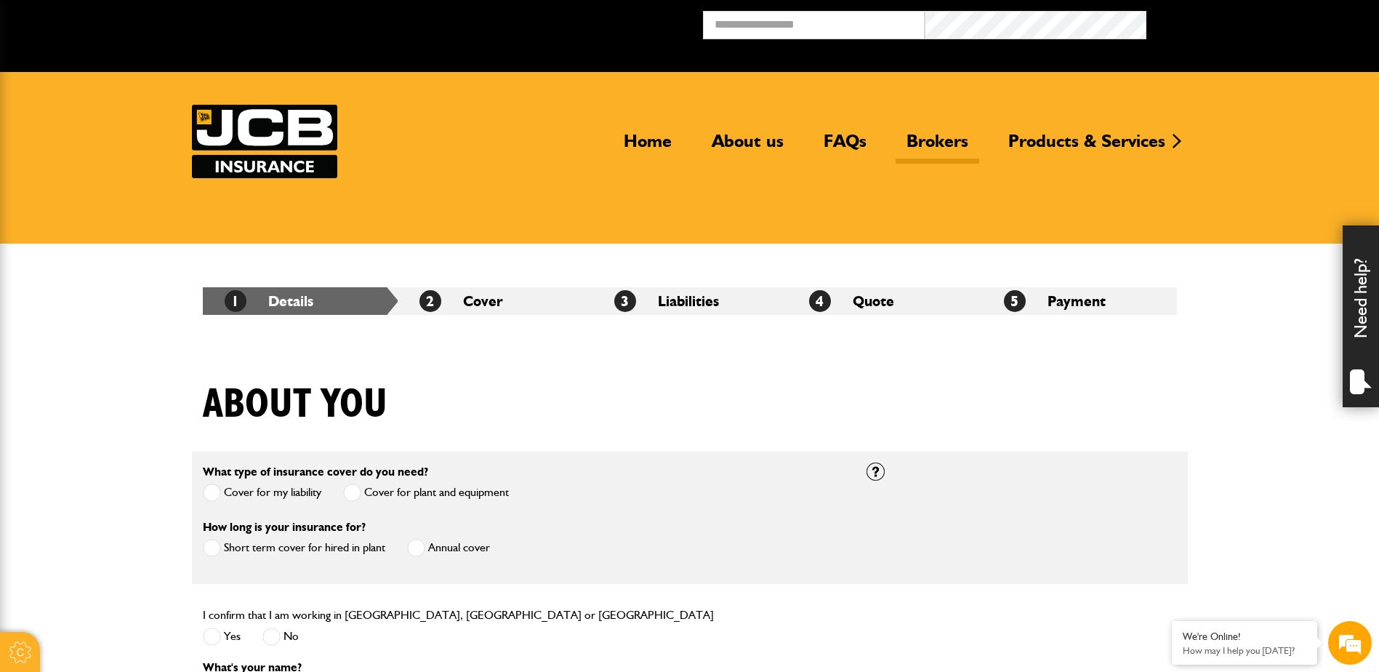
click at [956, 145] on link "Brokers" at bounding box center [937, 146] width 84 height 33
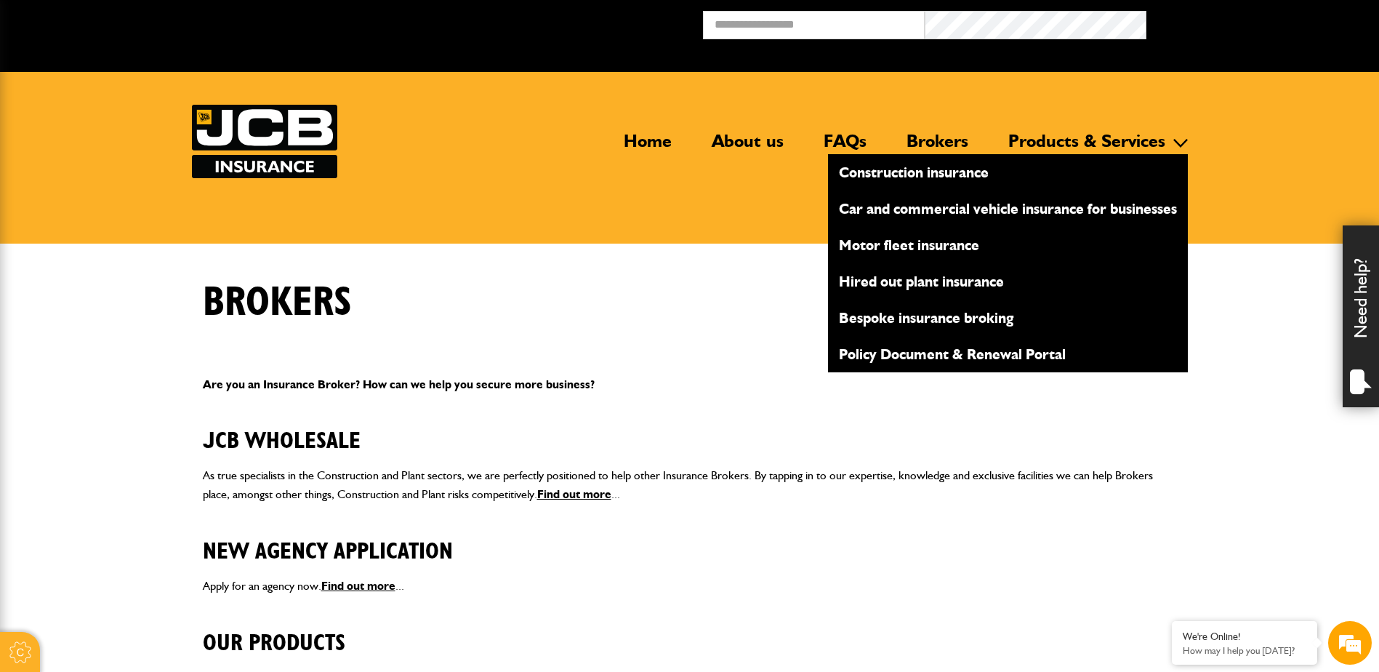
click at [1063, 139] on link "Products & Services" at bounding box center [1086, 146] width 179 height 33
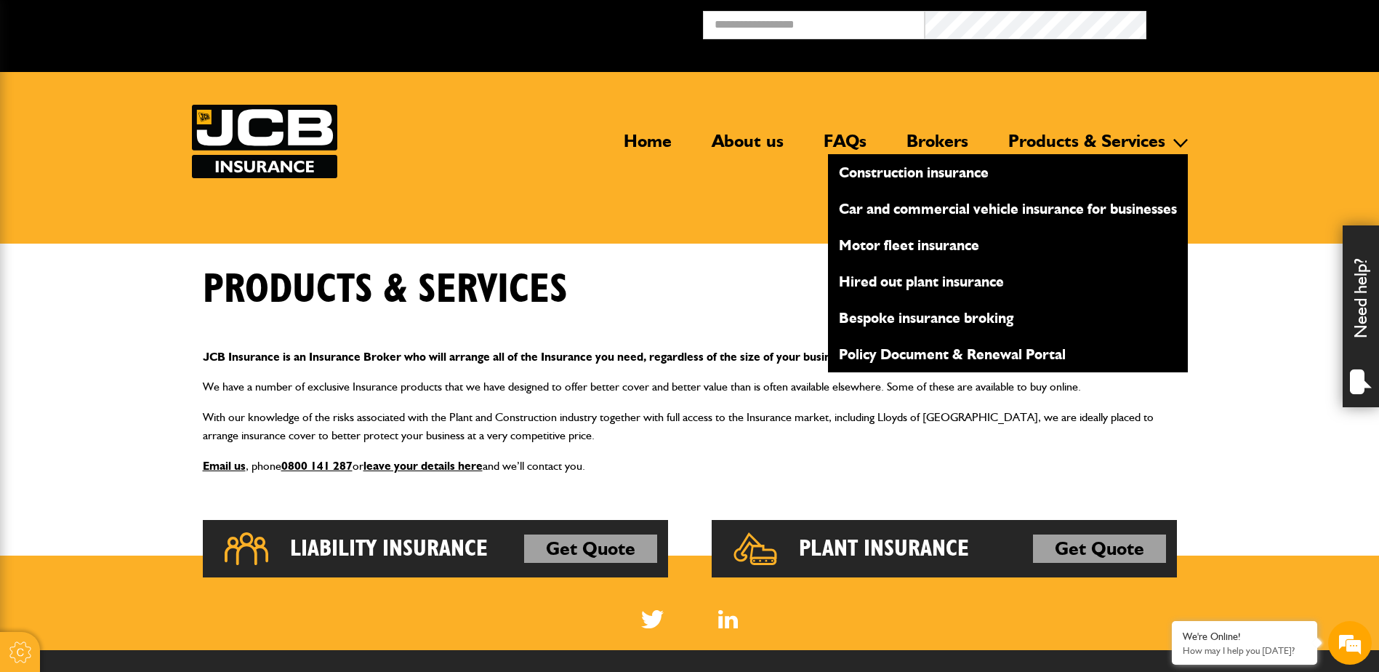
click at [916, 172] on link "Construction insurance" at bounding box center [1008, 172] width 360 height 25
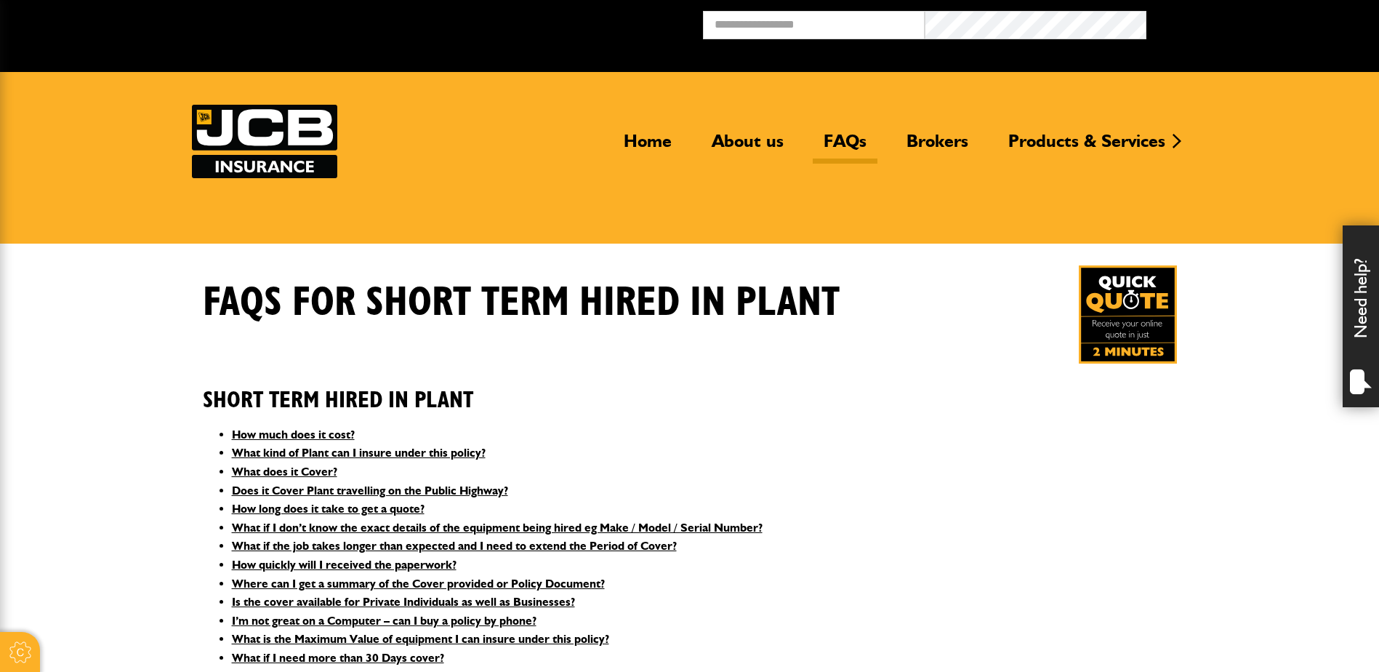
scroll to position [677, 0]
